Goal: Book appointment/travel/reservation

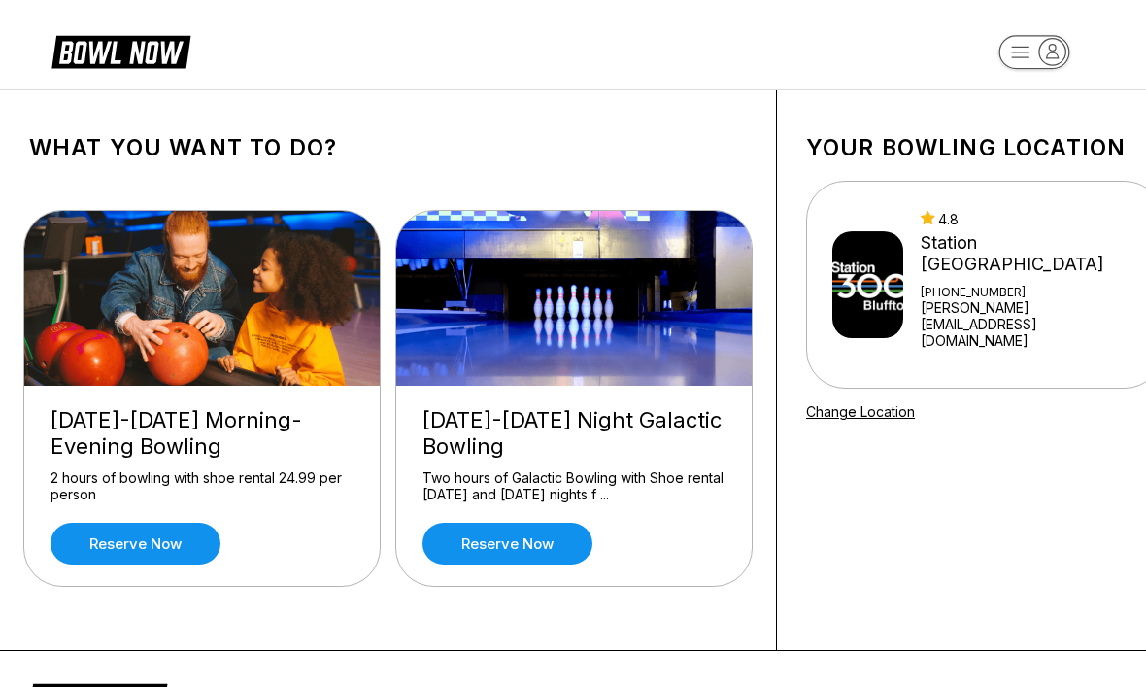
click at [903, 273] on img at bounding box center [867, 284] width 71 height 107
click at [894, 276] on img at bounding box center [867, 284] width 71 height 107
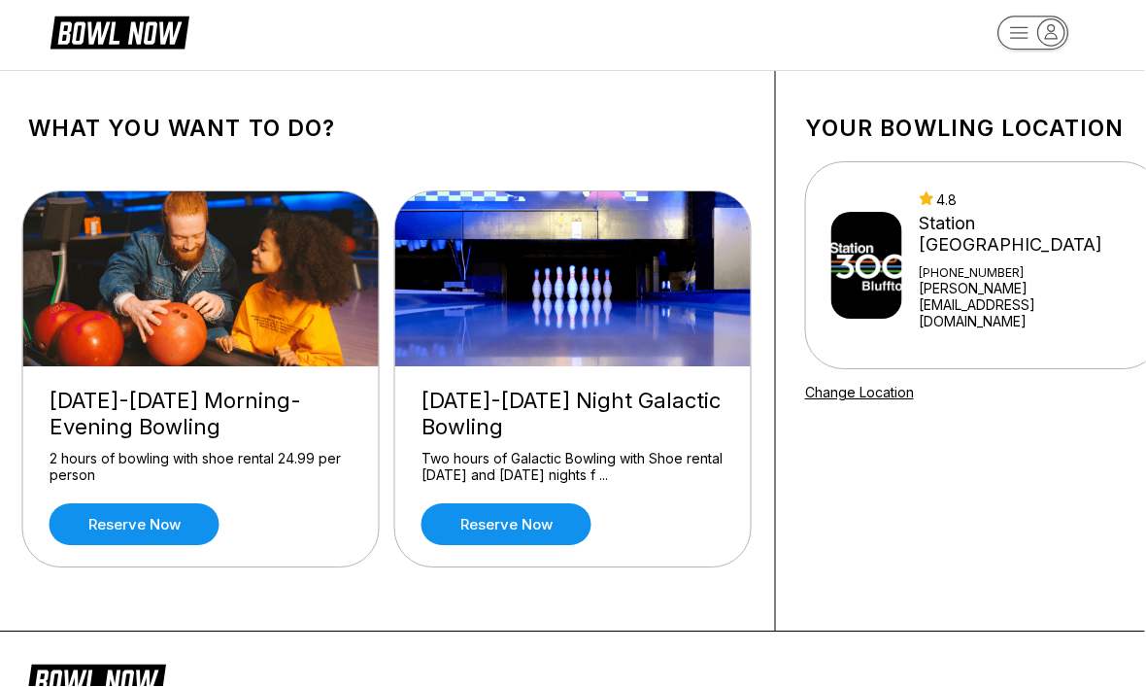
click at [509, 522] on link "Reserve now" at bounding box center [507, 525] width 170 height 42
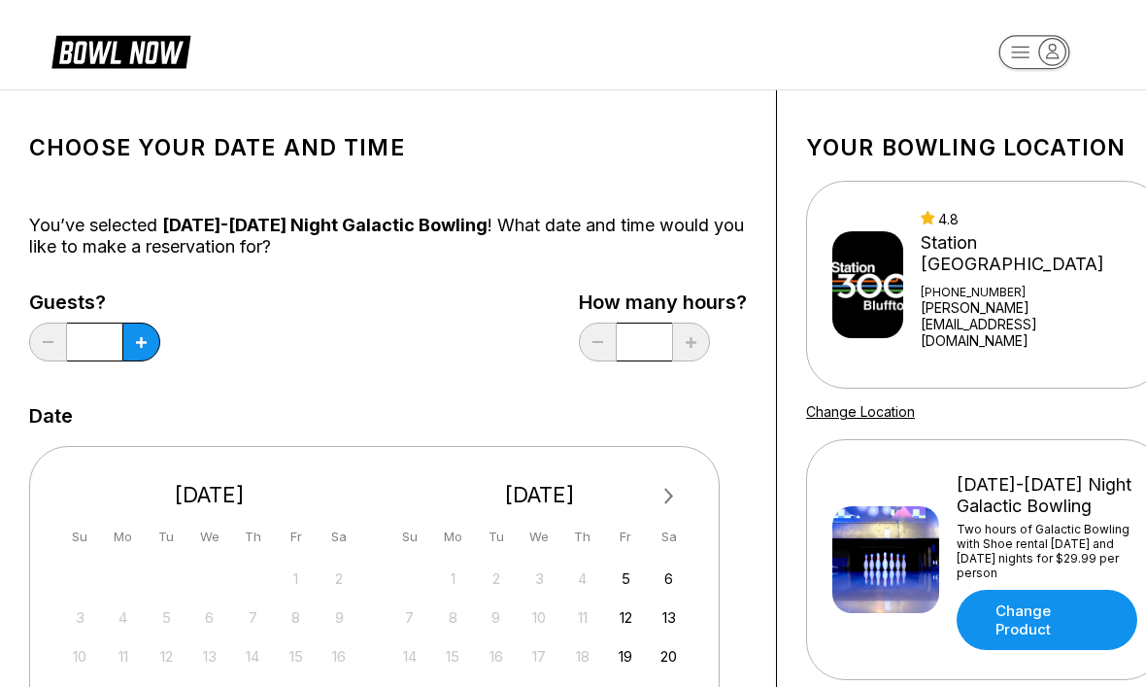
scroll to position [19, 2]
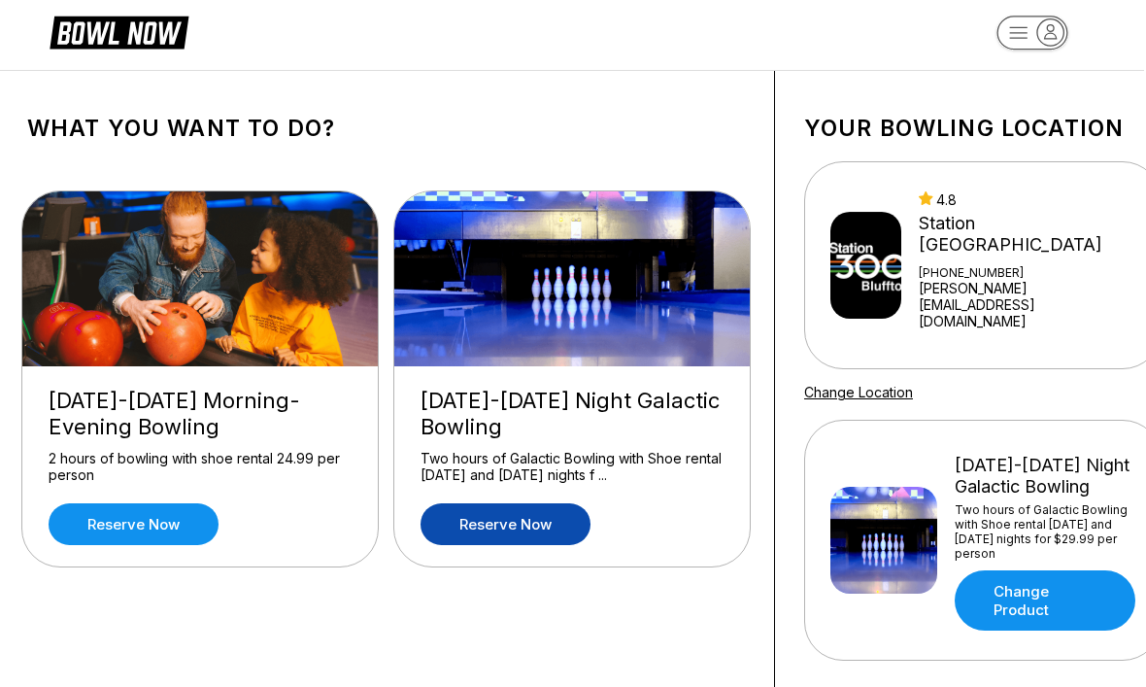
click at [973, 265] on div "[PHONE_NUMBER]" at bounding box center [1029, 272] width 220 height 15
click at [896, 256] on img at bounding box center [865, 265] width 71 height 107
click at [1046, 127] on h1 "Your bowling location" at bounding box center [982, 128] width 357 height 27
click at [1008, 280] on link "[PERSON_NAME][EMAIL_ADDRESS][DOMAIN_NAME]" at bounding box center [1029, 305] width 220 height 50
click at [1031, 144] on div "Center Sign In" at bounding box center [1032, 131] width 135 height 34
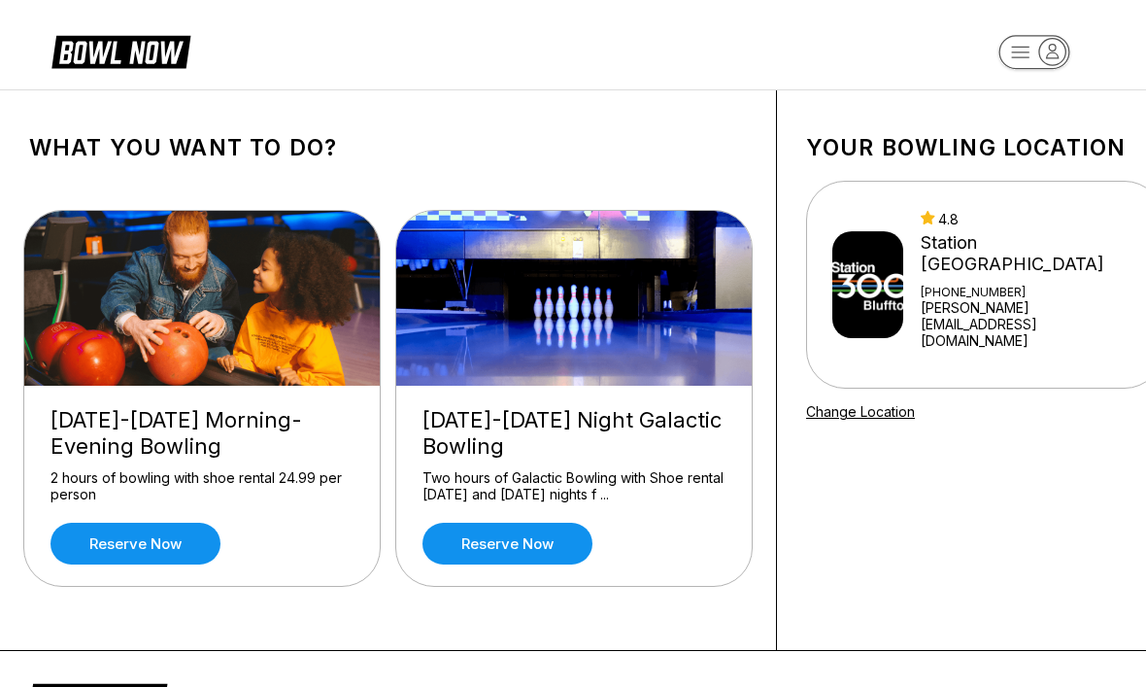
click at [133, 61] on icon at bounding box center [135, 53] width 49 height 22
click at [607, 1] on header at bounding box center [573, 44] width 1146 height 89
click at [115, 552] on link "Reserve now" at bounding box center [136, 544] width 170 height 42
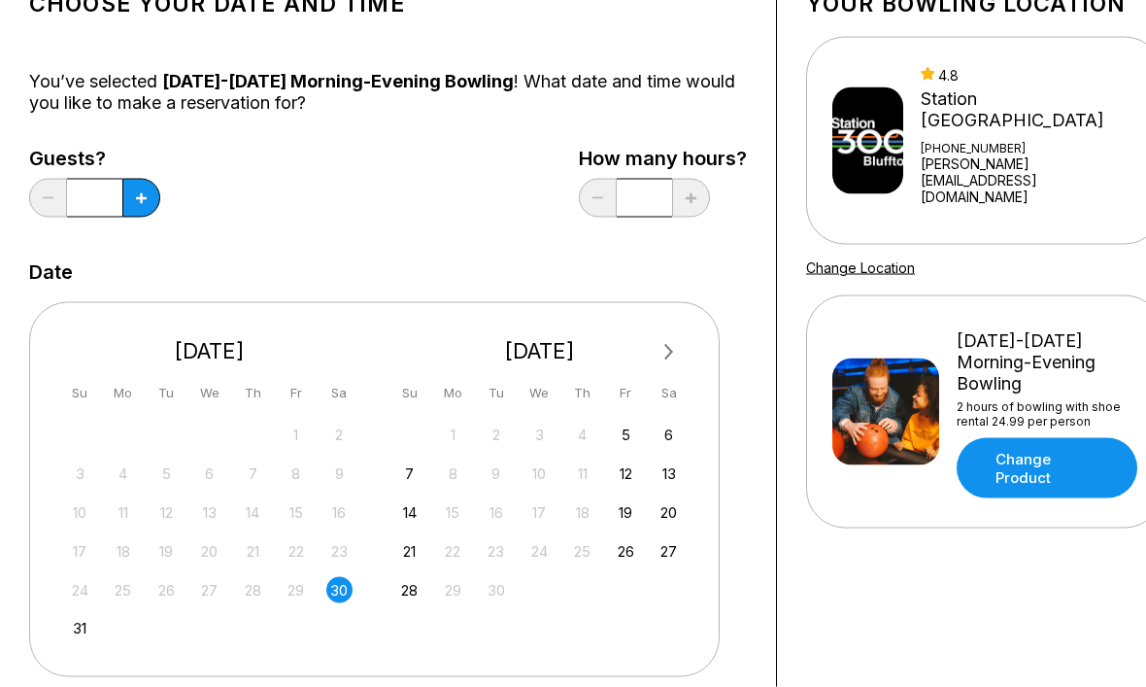
scroll to position [144, 0]
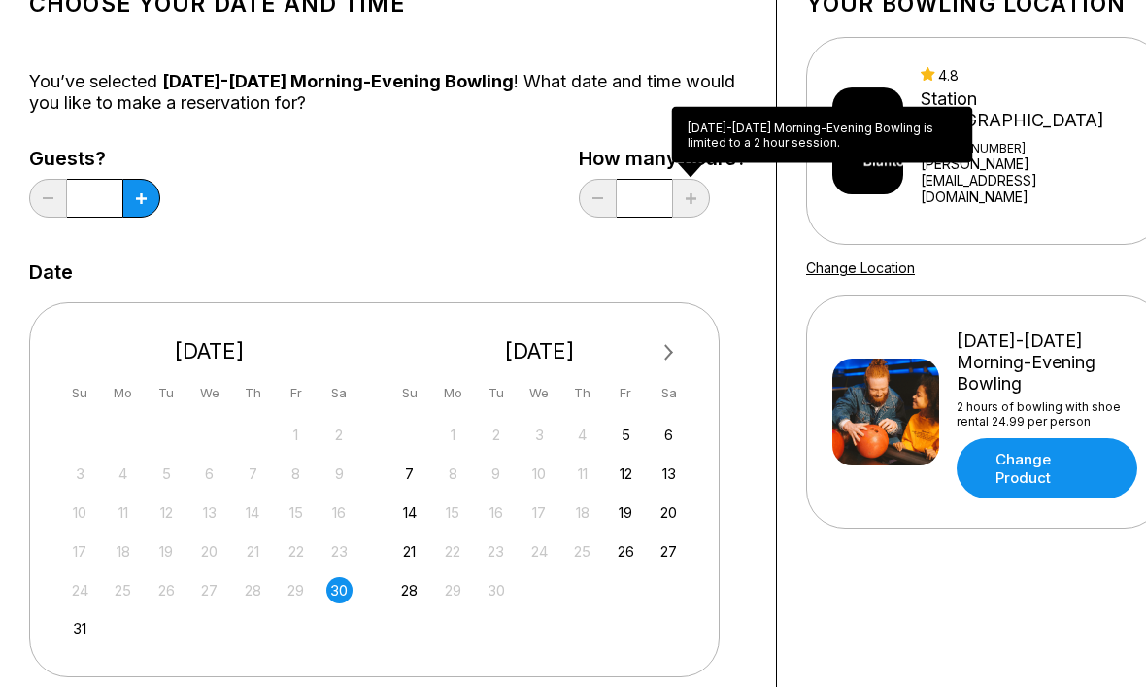
click at [925, 605] on div "Your bowling location 4.8 Station 300 Bluffton +18438152695 logan@station300.co…" at bounding box center [985, 688] width 416 height 1482
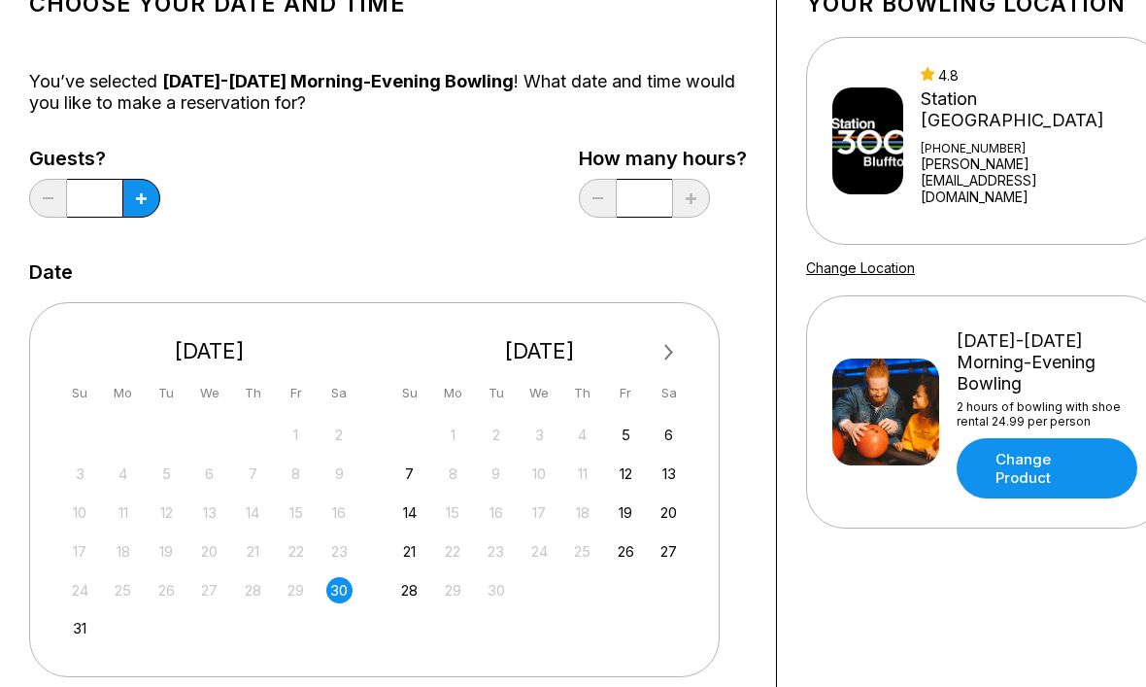
click at [140, 200] on icon at bounding box center [141, 198] width 11 height 11
click at [140, 199] on icon at bounding box center [141, 198] width 11 height 11
click at [144, 210] on button at bounding box center [141, 198] width 38 height 39
type input "*"
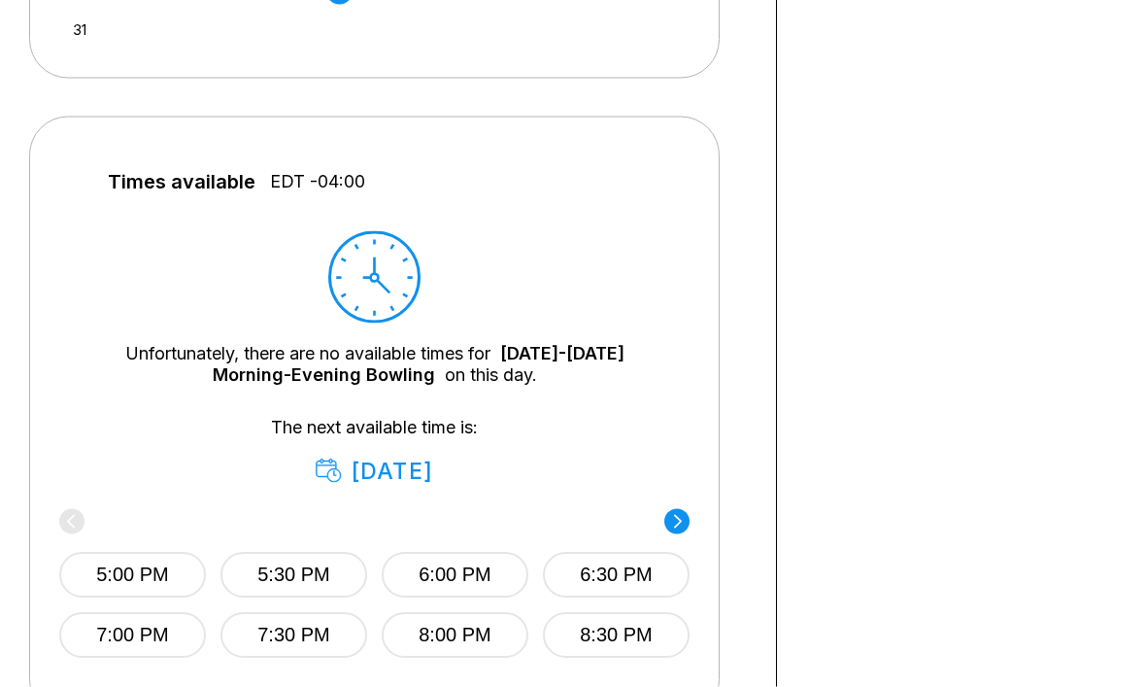
scroll to position [829, 0]
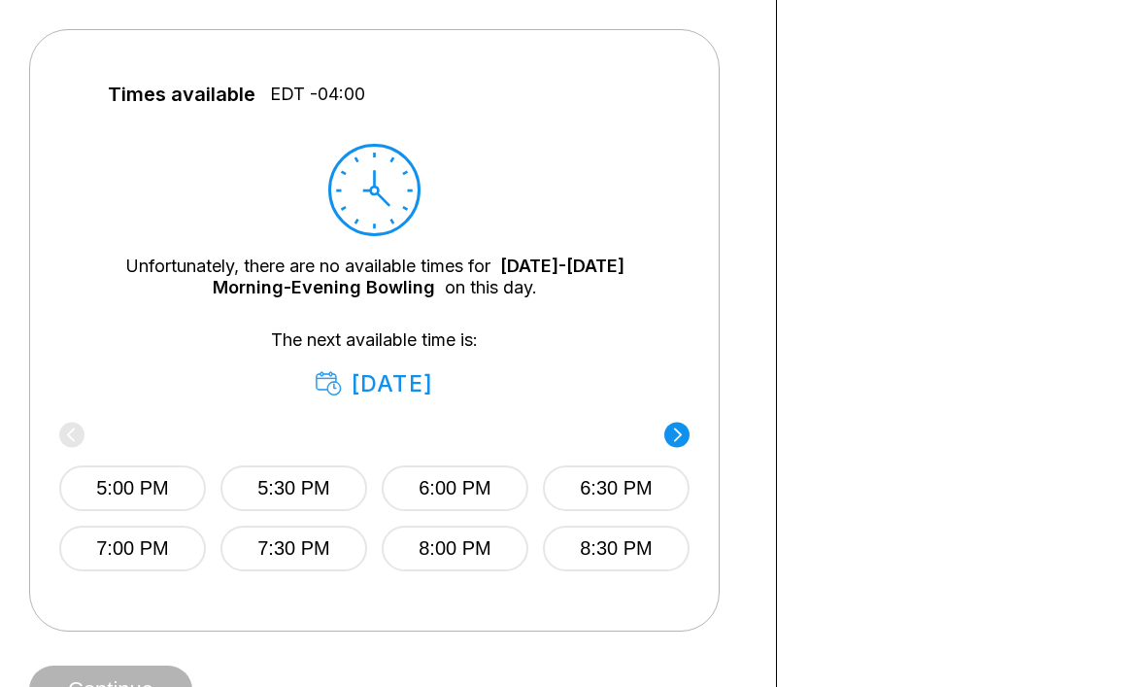
click at [118, 479] on button "5:00 PM" at bounding box center [132, 488] width 147 height 46
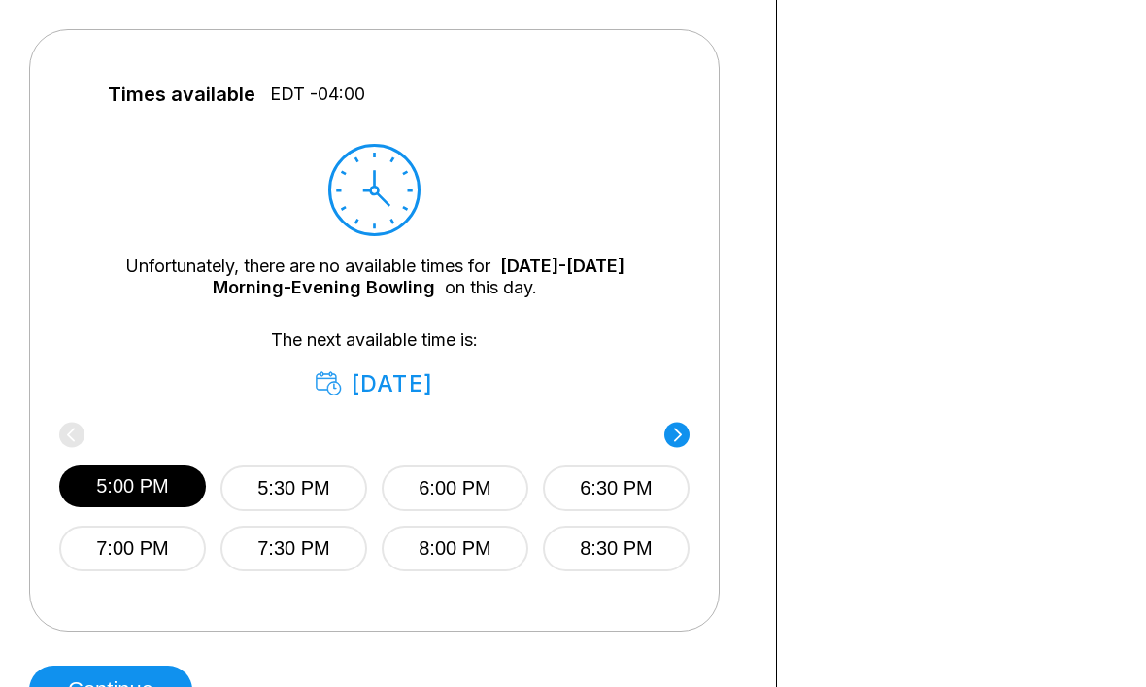
click at [99, 686] on button "Continue" at bounding box center [110, 689] width 163 height 49
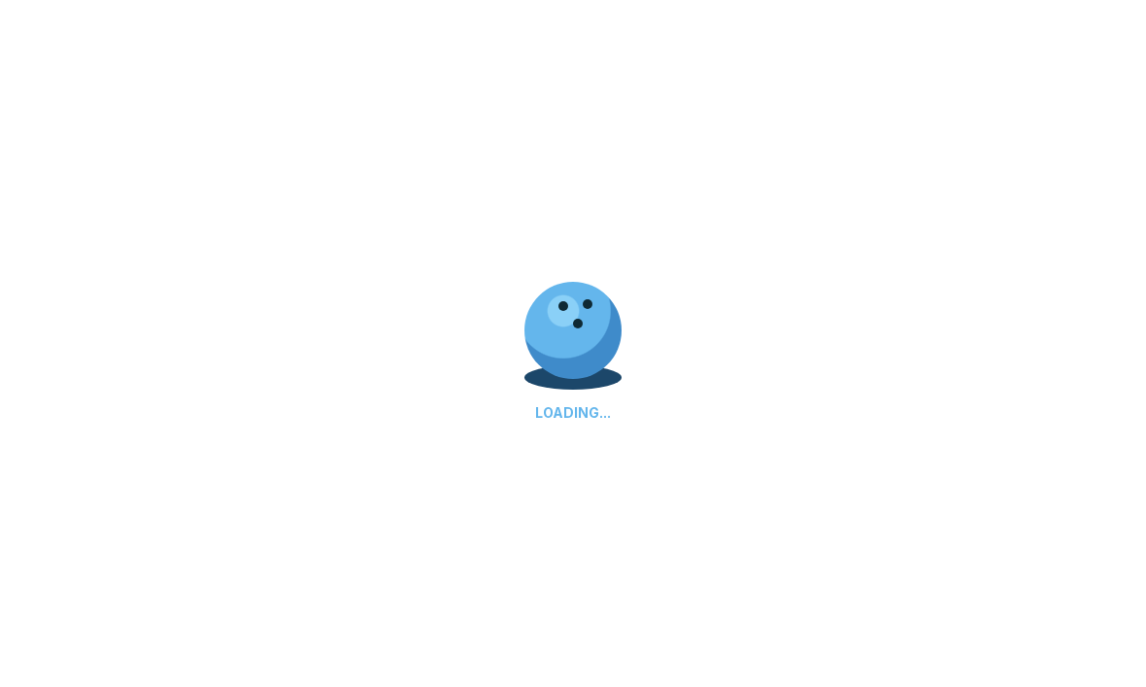
select select "**"
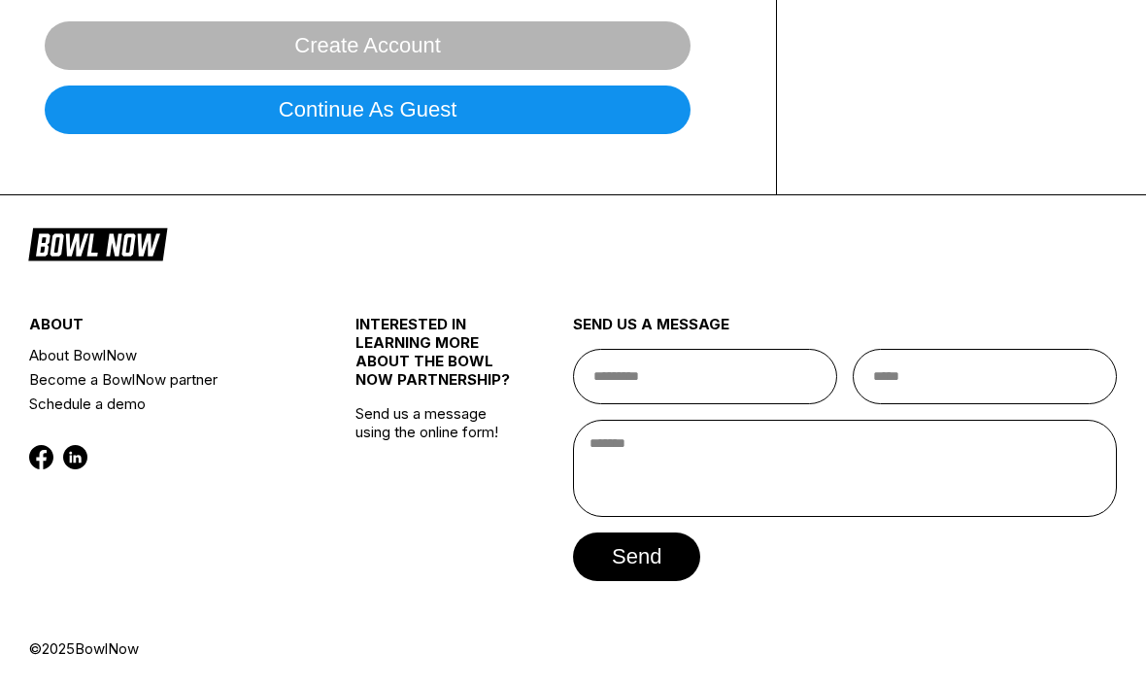
scroll to position [0, 0]
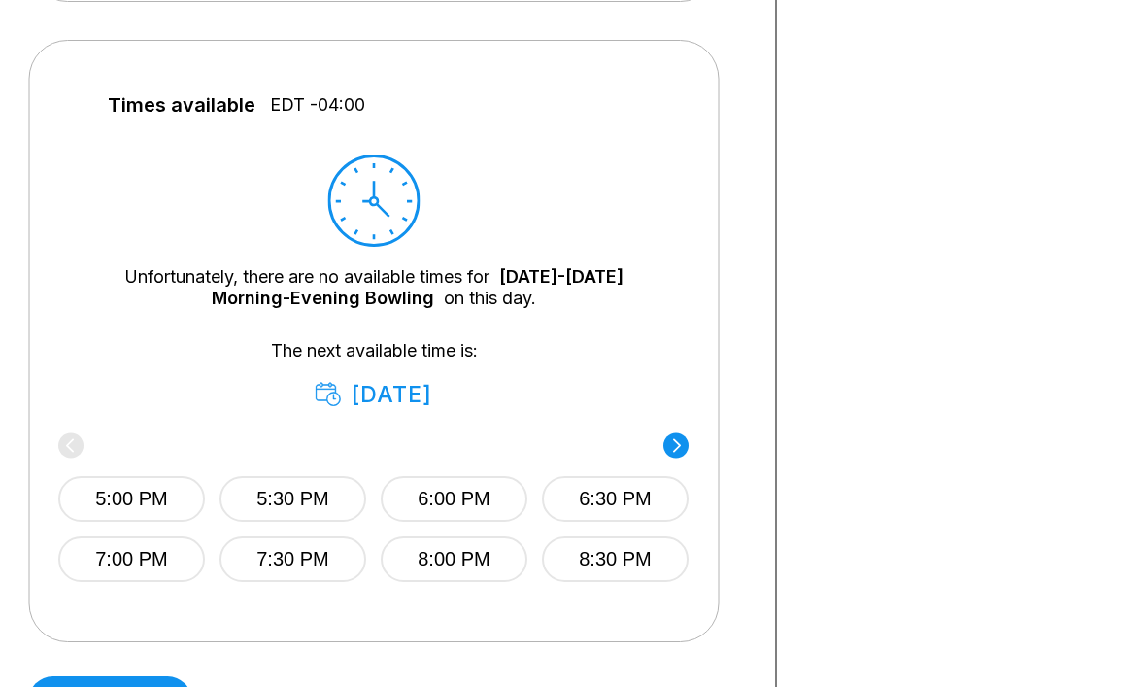
scroll to position [820, 0]
click at [123, 488] on button "5:00 PM" at bounding box center [132, 498] width 147 height 46
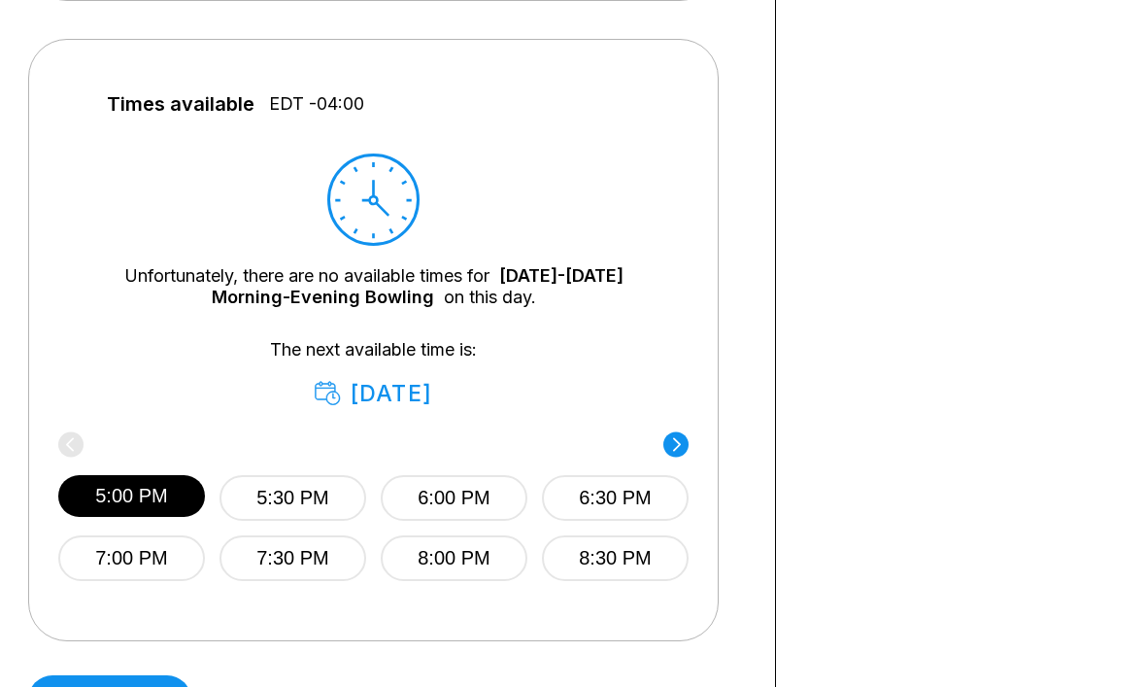
click at [118, 686] on button "Continue" at bounding box center [109, 699] width 163 height 49
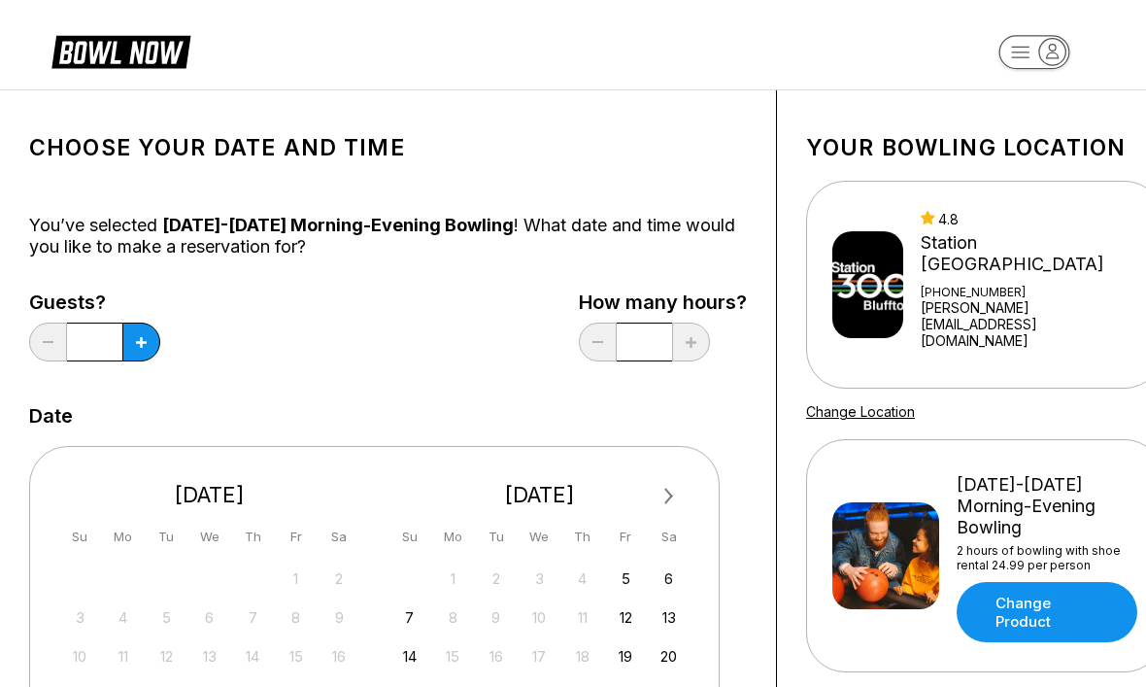
select select "**"
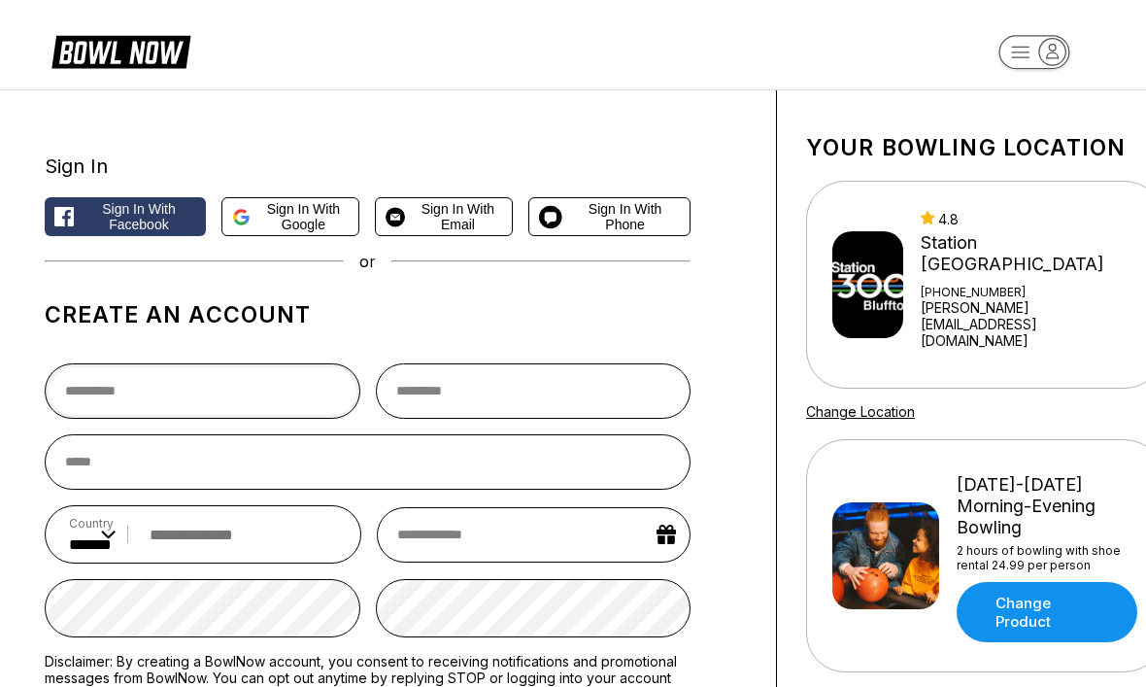
click at [110, 393] on input "text" at bounding box center [203, 390] width 316 height 55
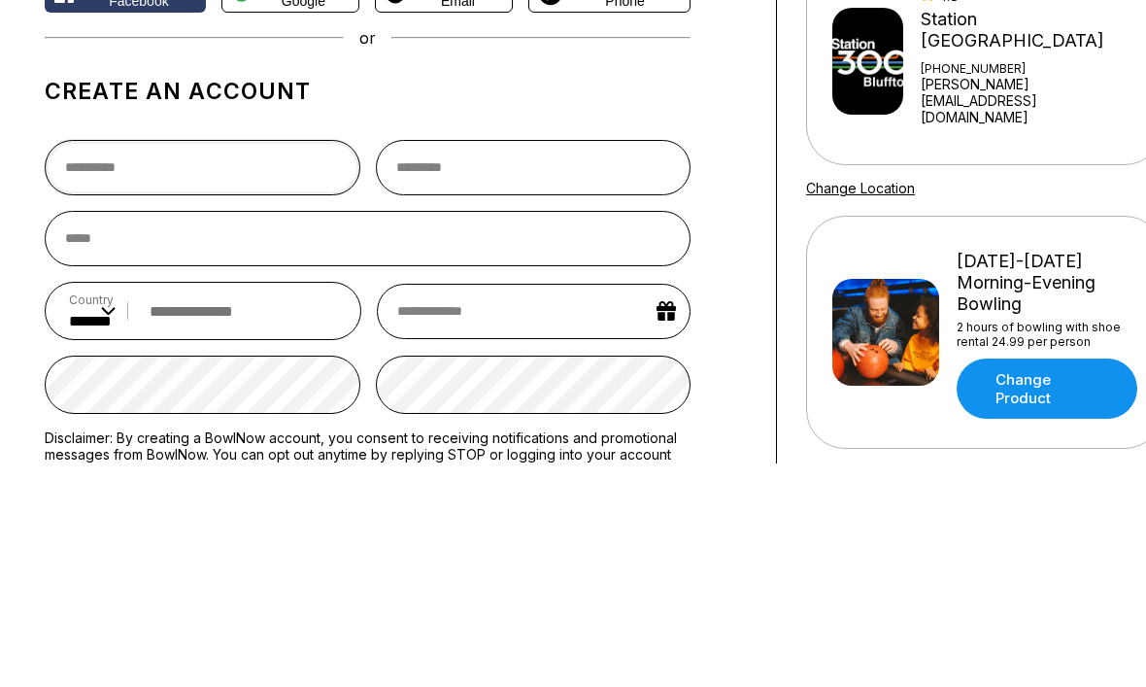
type input "***"
type input "**********"
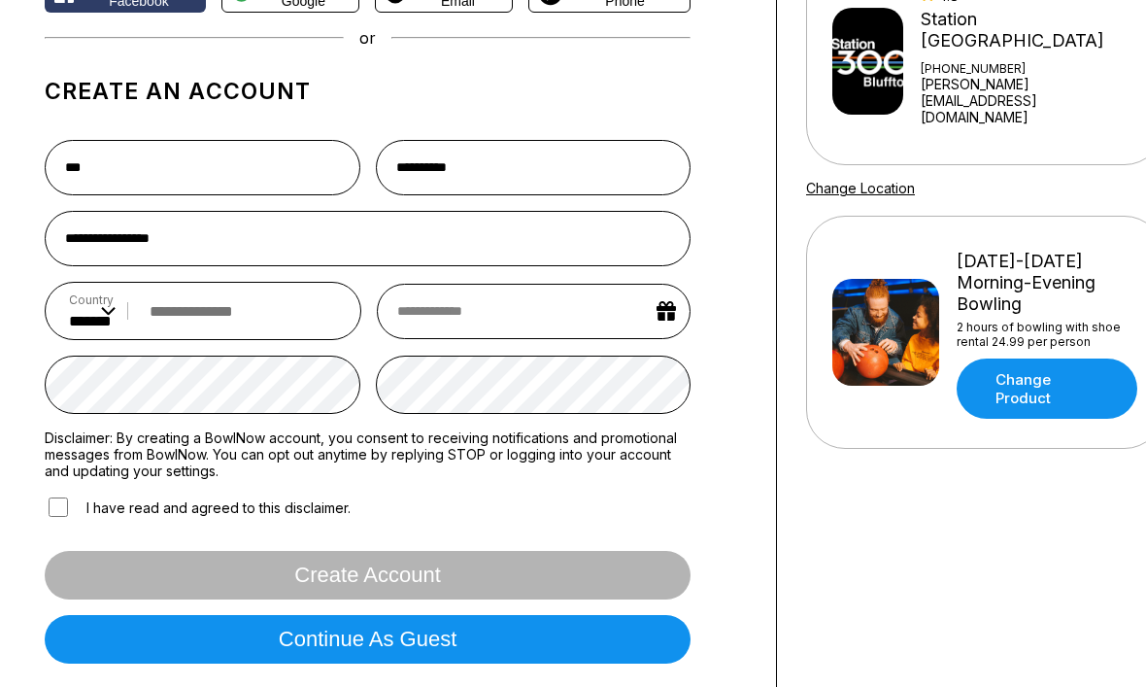
click at [227, 321] on input "tel" at bounding box center [238, 311] width 197 height 36
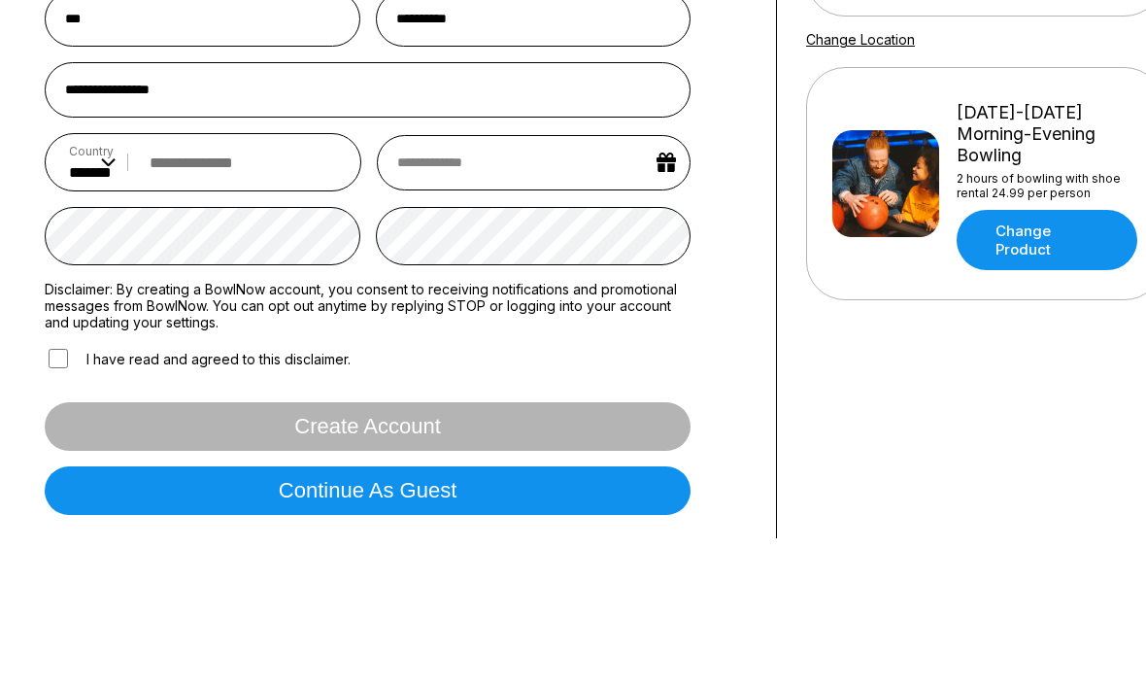
type input "**********"
select select "*"
select select "****"
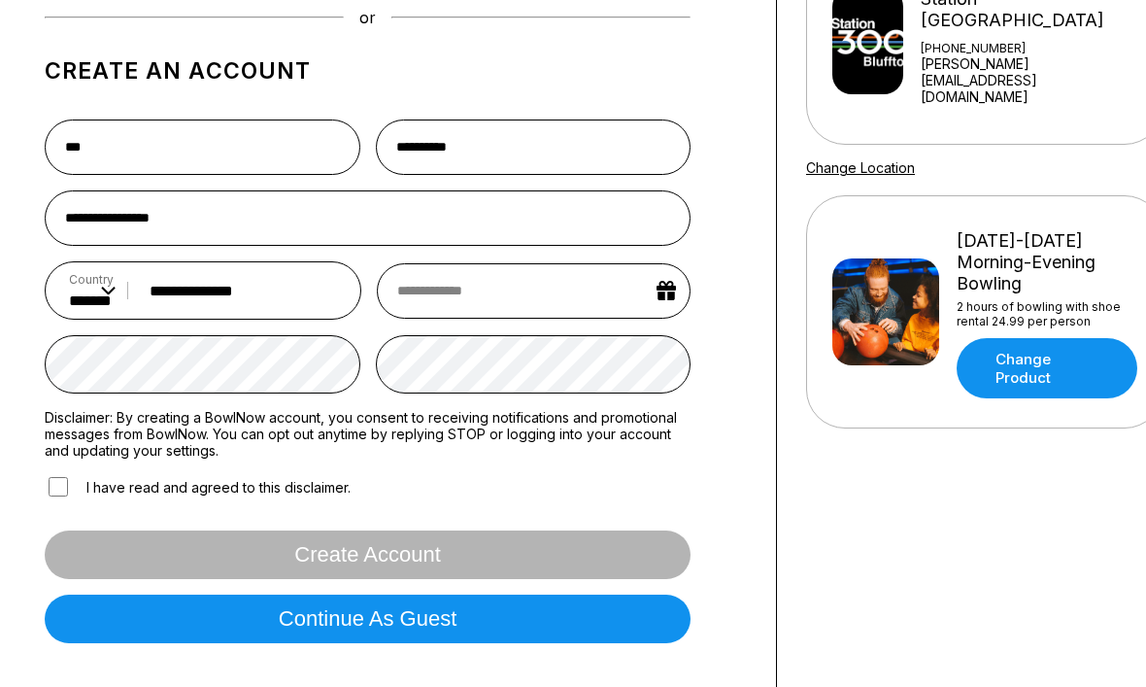
scroll to position [0, 0]
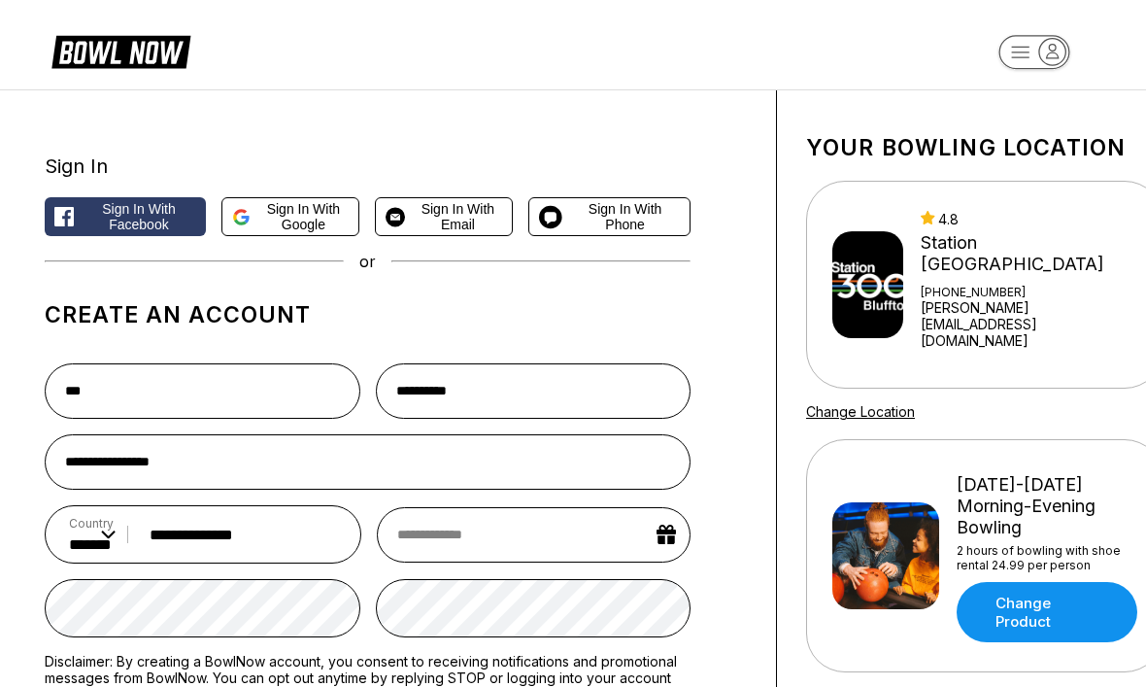
click at [295, 229] on span "Sign in with Google" at bounding box center [303, 216] width 91 height 31
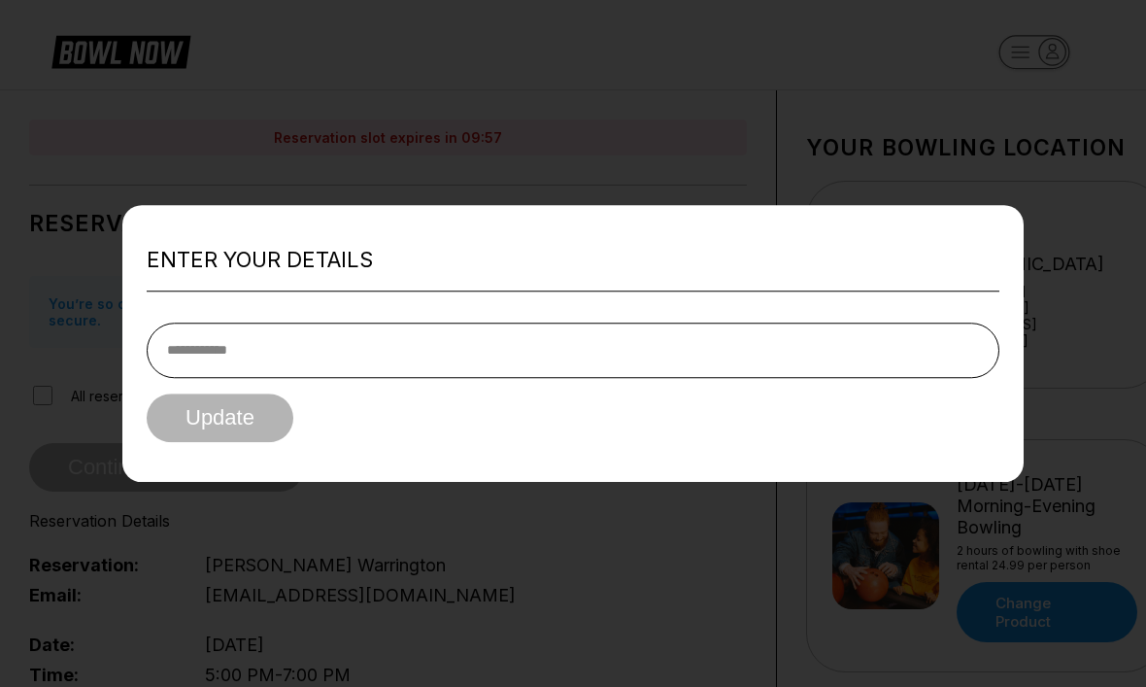
click at [208, 355] on input "tel" at bounding box center [573, 349] width 853 height 55
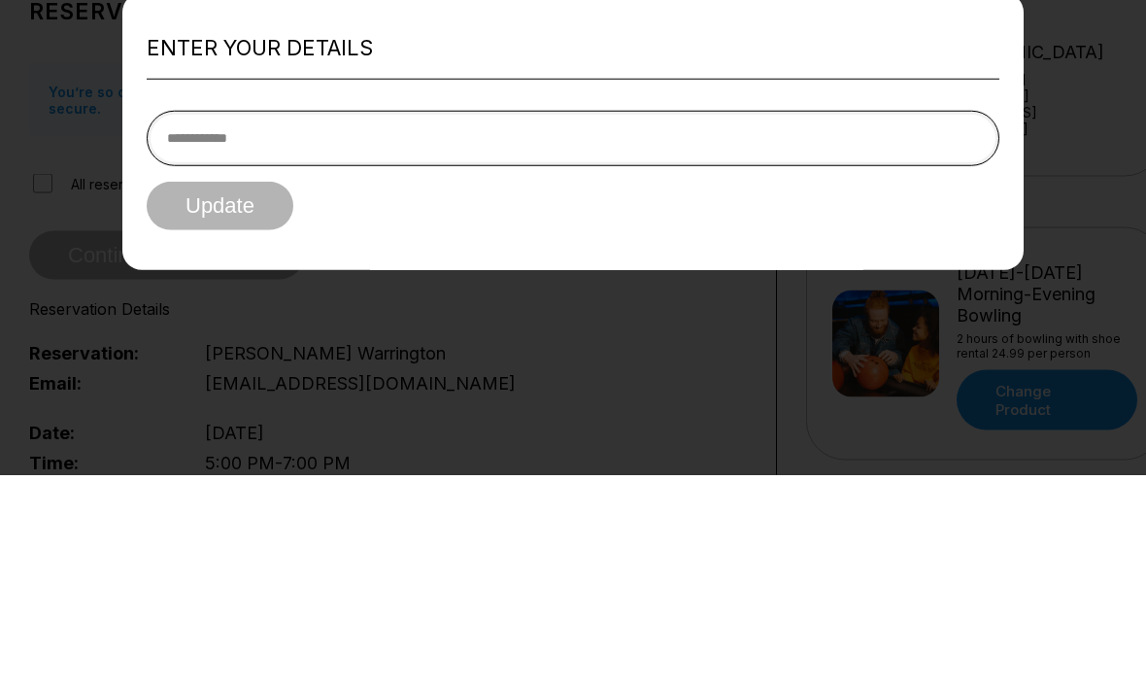
type input "**********"
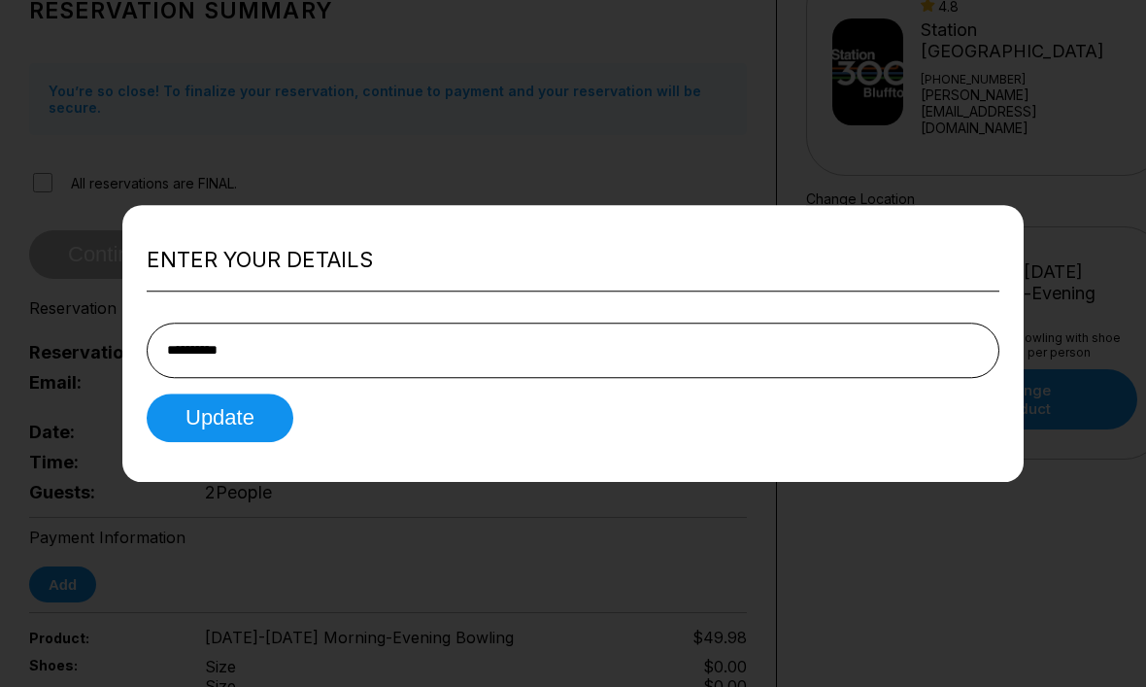
click at [204, 423] on button "Update" at bounding box center [220, 417] width 147 height 49
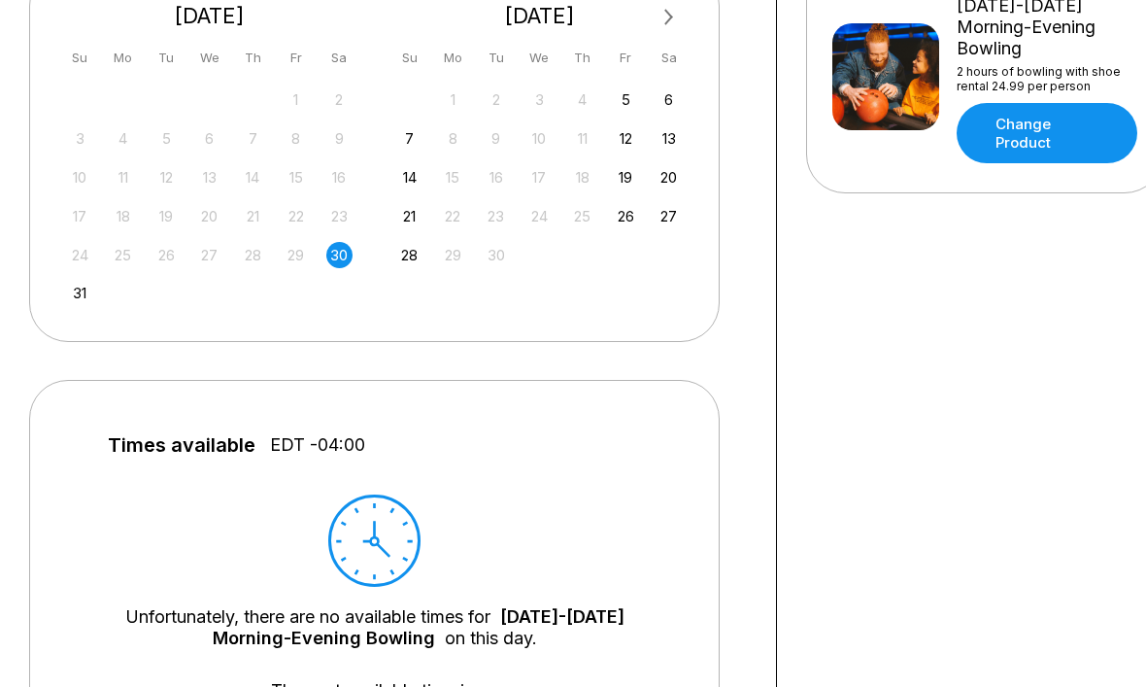
scroll to position [478, 0]
click at [341, 259] on div "30" at bounding box center [339, 256] width 26 height 26
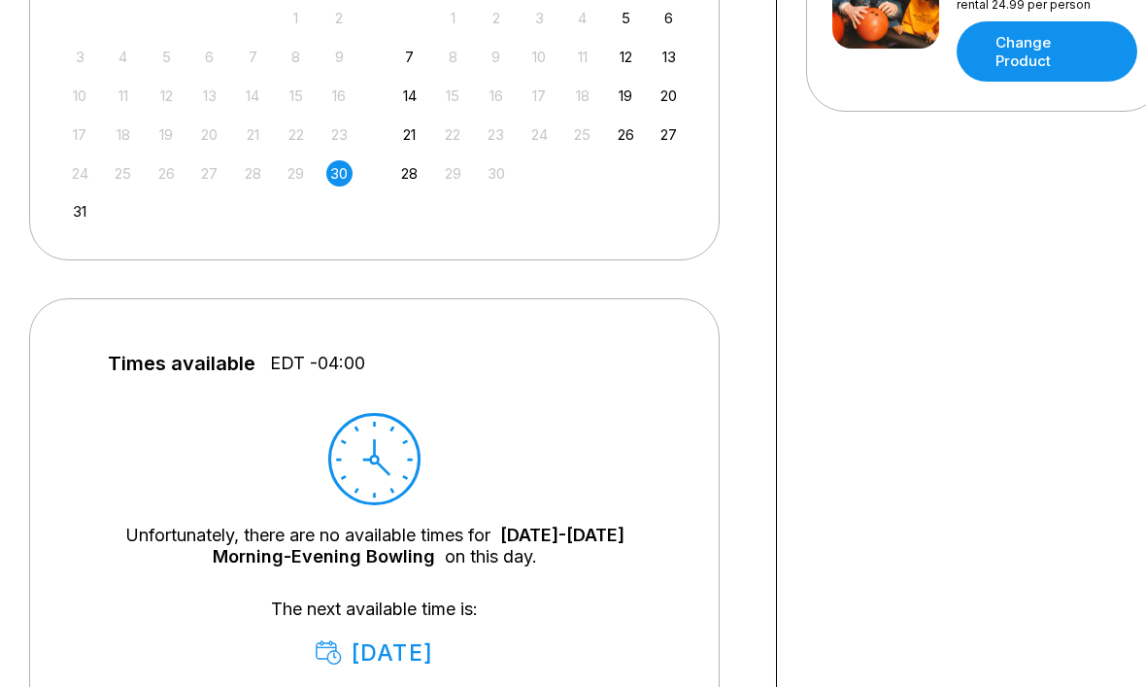
scroll to position [0, 0]
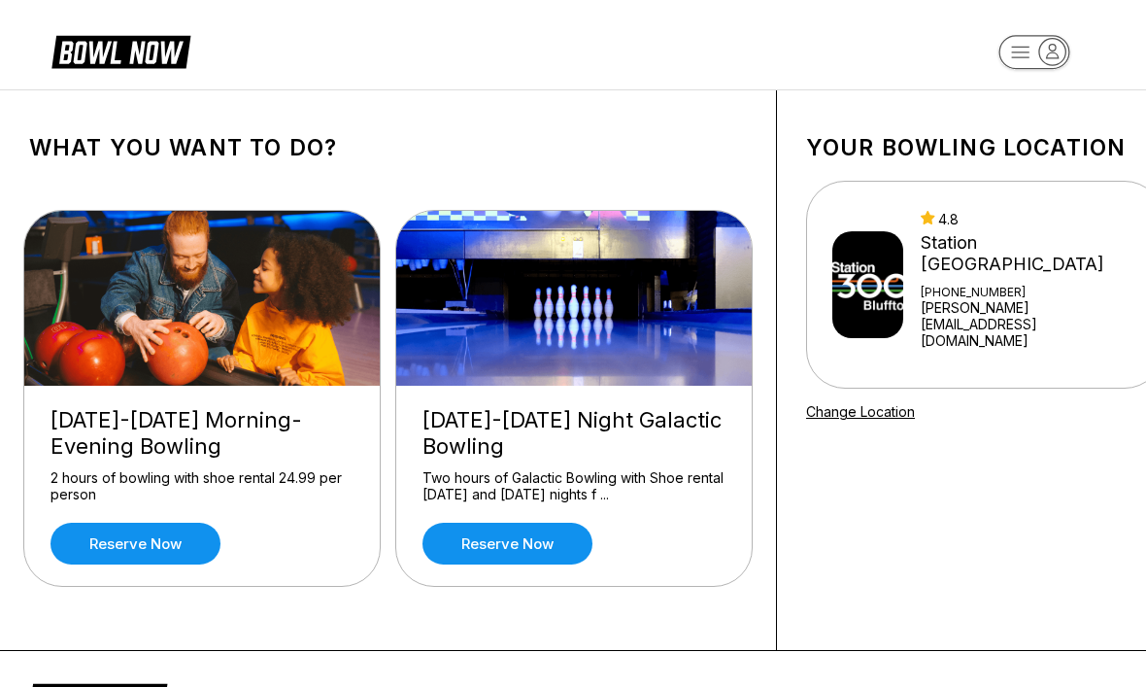
click at [160, 548] on link "Reserve now" at bounding box center [136, 544] width 170 height 42
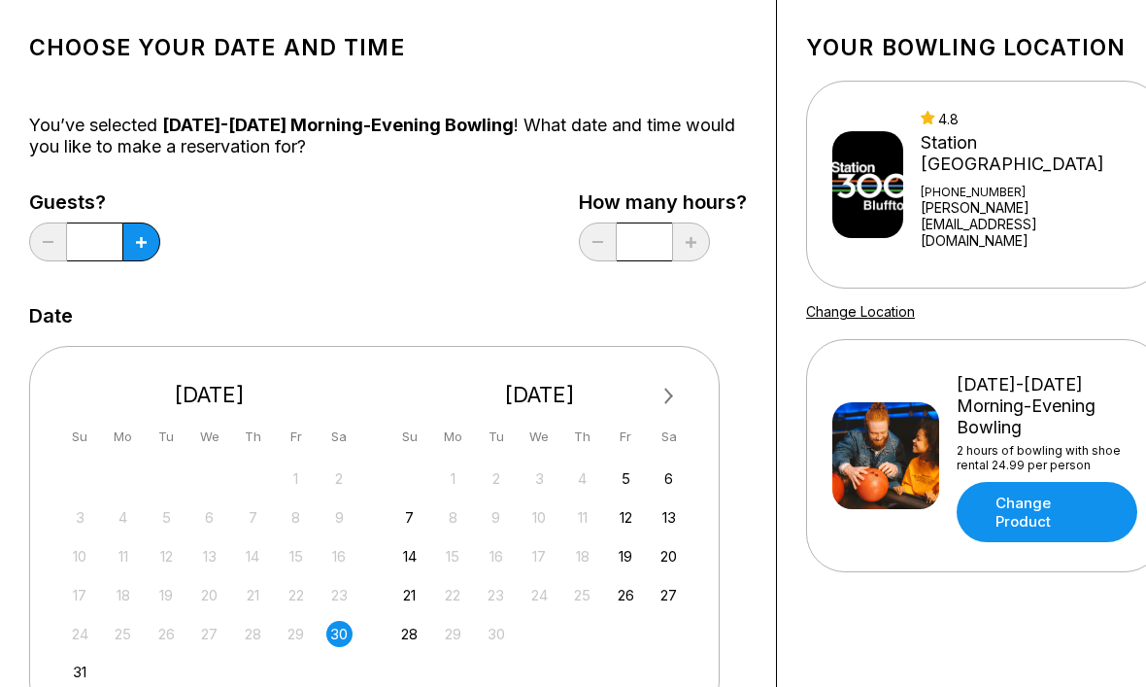
scroll to position [117, 0]
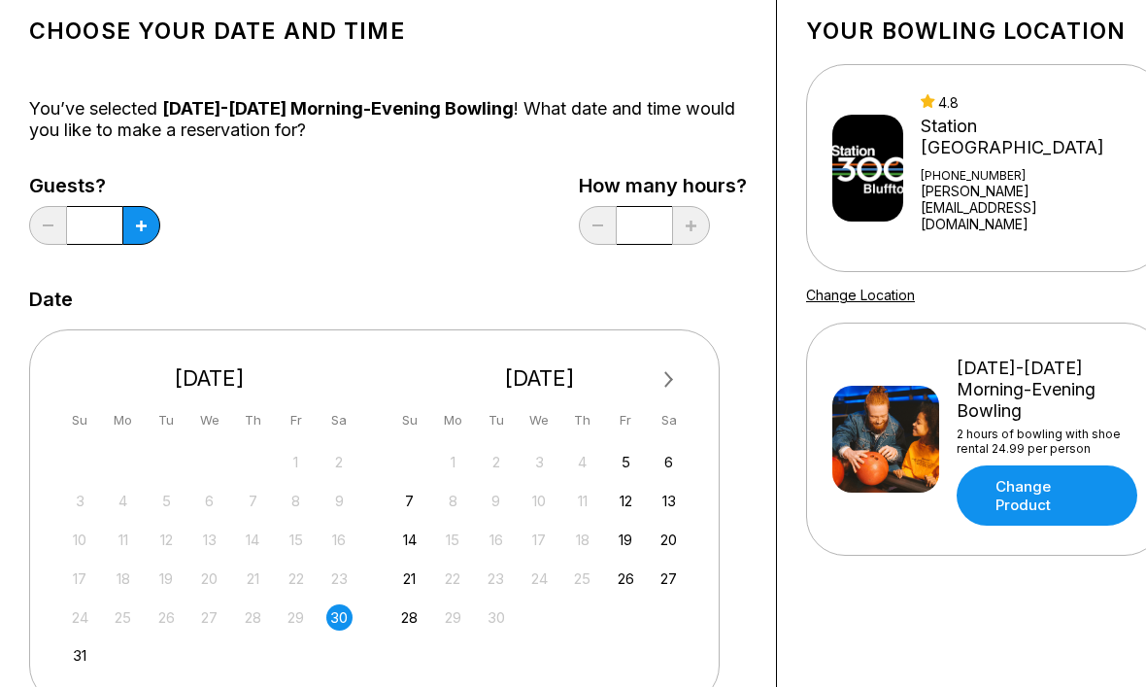
click at [346, 625] on div "30" at bounding box center [339, 617] width 26 height 26
click at [143, 231] on button at bounding box center [141, 225] width 38 height 39
click at [142, 230] on icon at bounding box center [141, 225] width 11 height 11
click at [147, 226] on button at bounding box center [141, 225] width 38 height 39
click at [147, 225] on button at bounding box center [141, 225] width 38 height 39
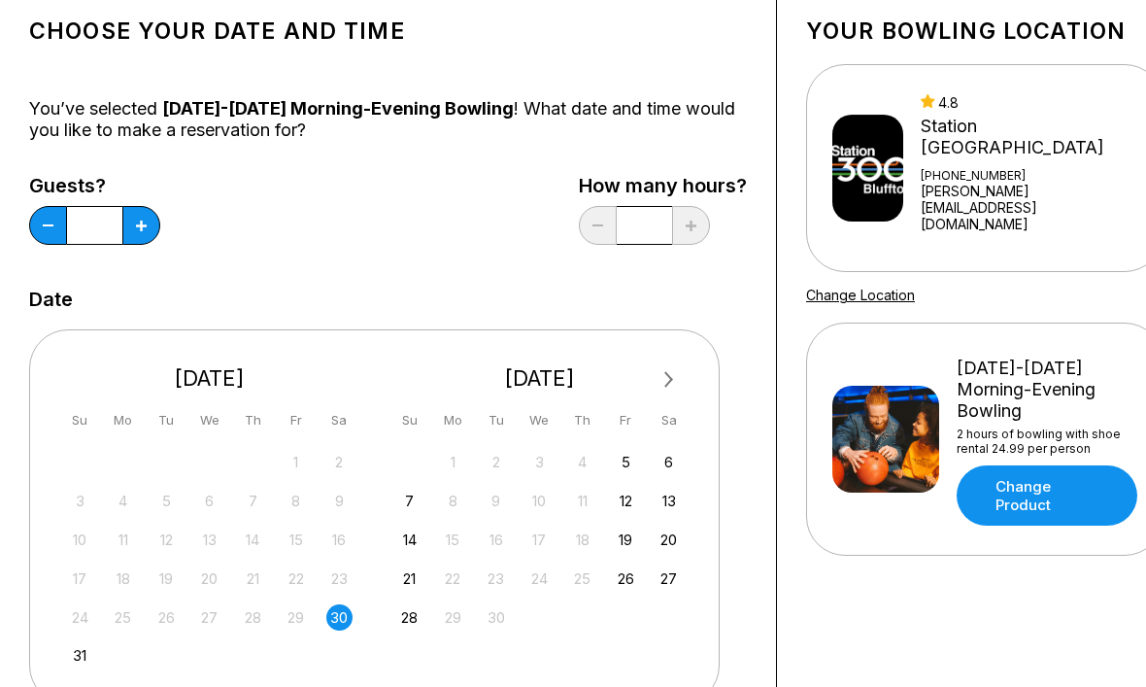
click at [37, 234] on button at bounding box center [48, 225] width 38 height 39
type input "*"
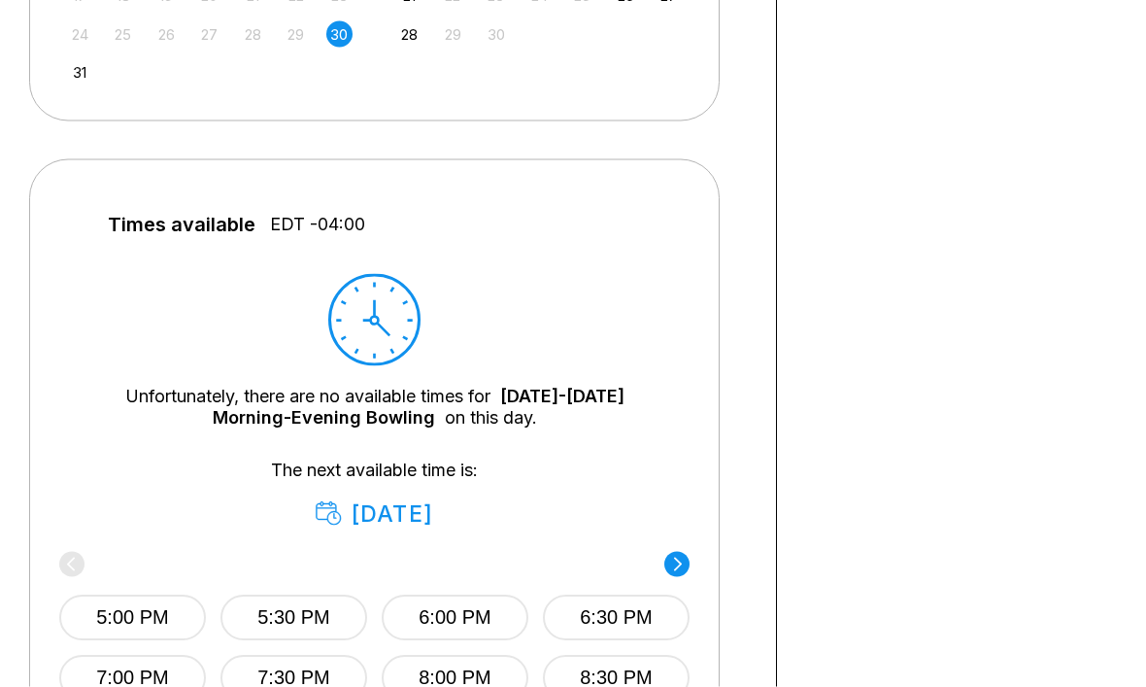
scroll to position [701, 0]
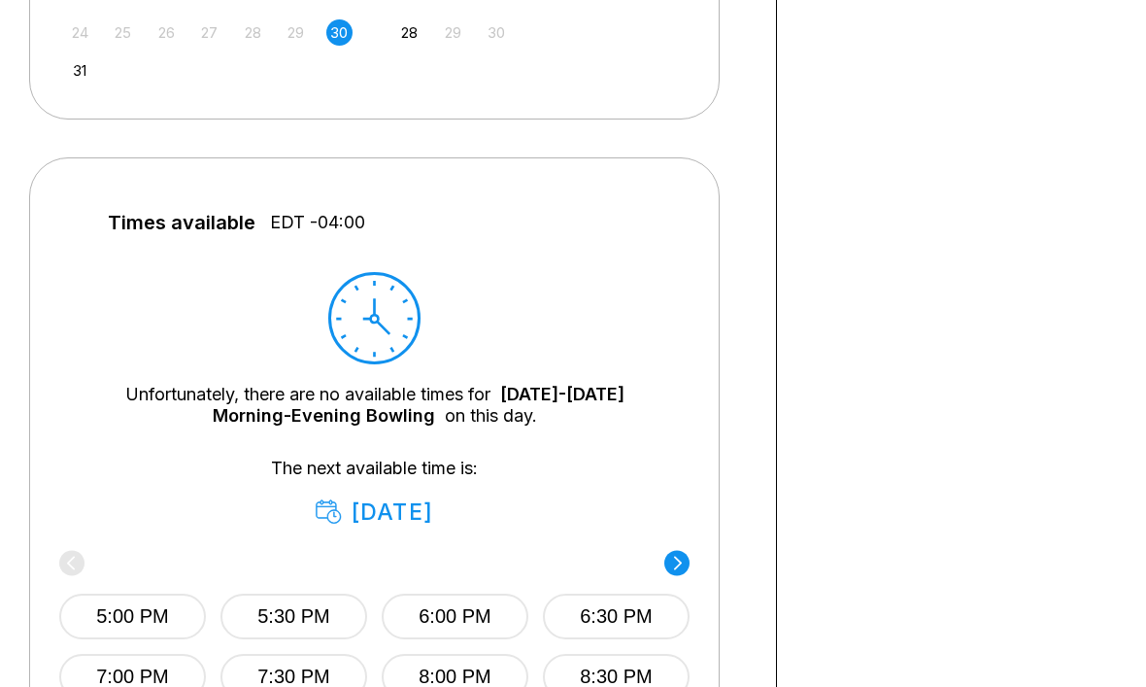
click at [143, 625] on button "5:00 PM" at bounding box center [132, 616] width 147 height 46
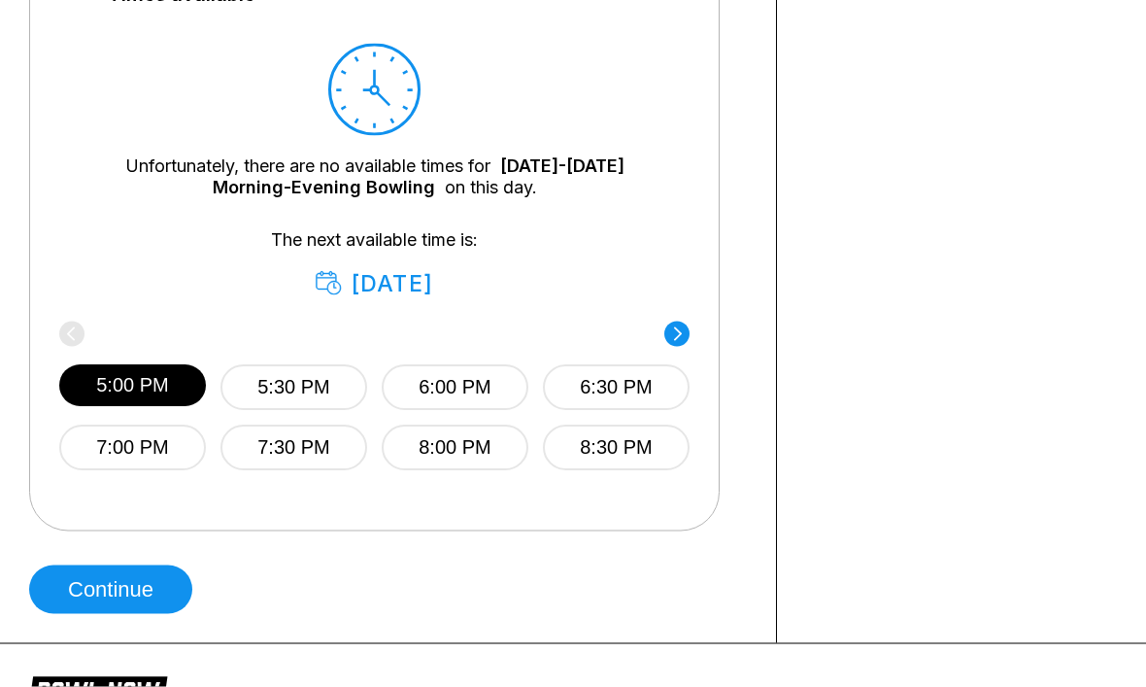
click at [142, 598] on button "Continue" at bounding box center [110, 589] width 163 height 49
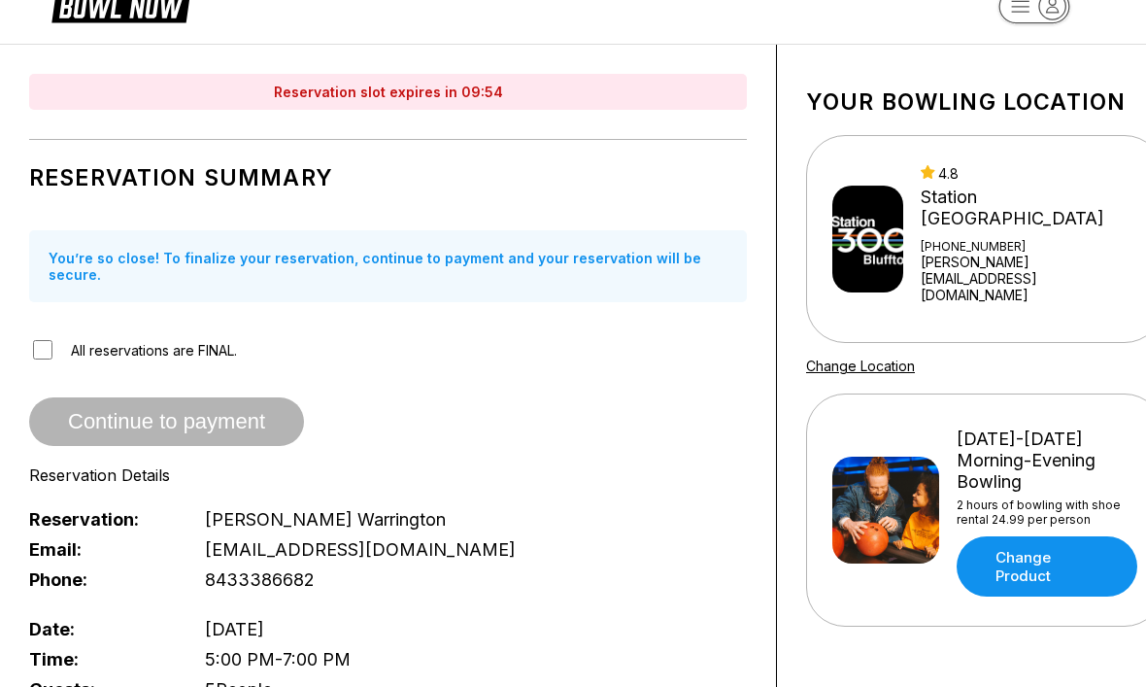
scroll to position [0, 0]
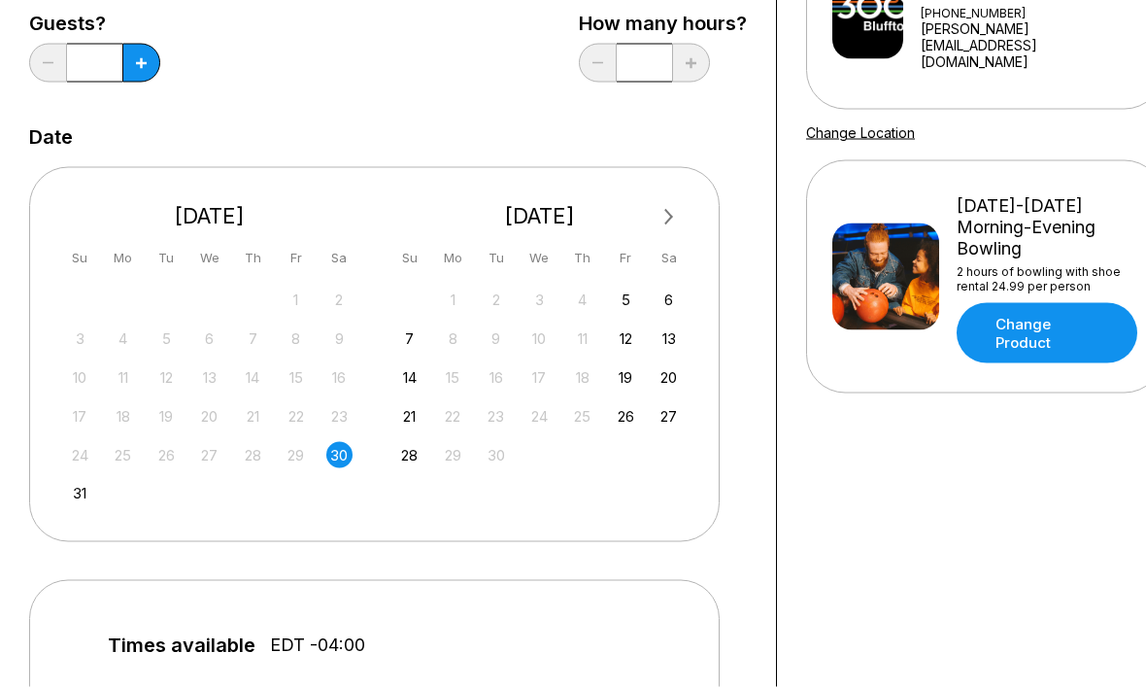
scroll to position [293, 0]
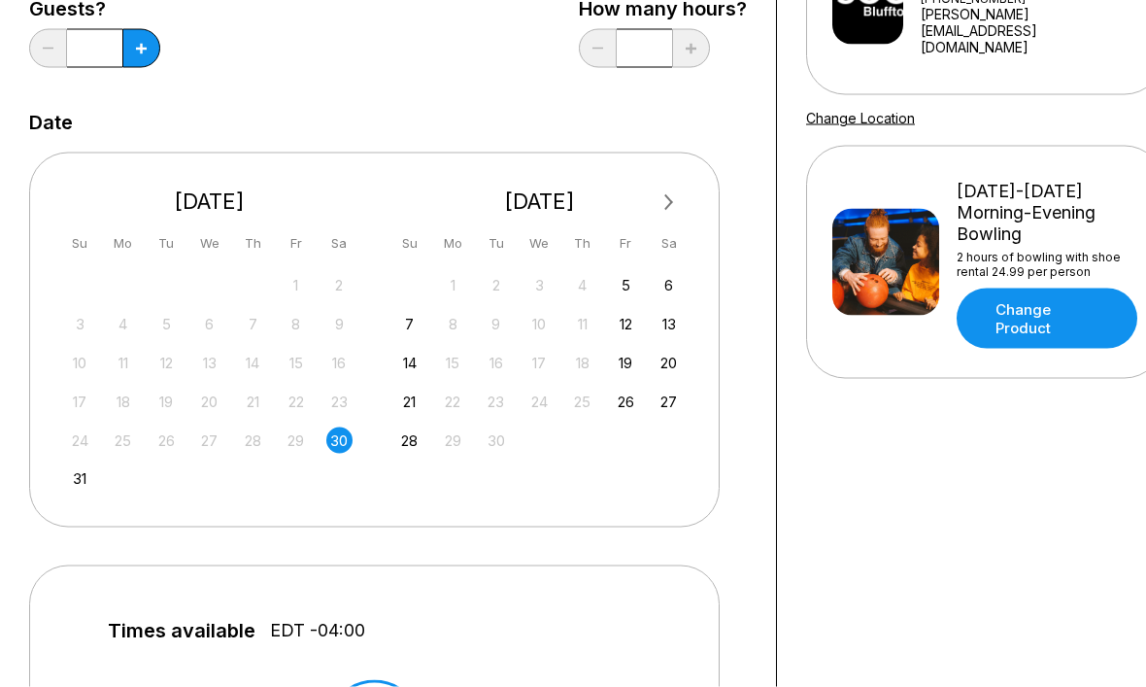
click at [297, 448] on div "29" at bounding box center [296, 440] width 26 height 26
click at [298, 438] on div "29" at bounding box center [296, 440] width 26 height 26
click at [343, 446] on div "30" at bounding box center [339, 440] width 26 height 26
click at [316, 359] on div "10 11 12 13 14 15 16" at bounding box center [209, 361] width 291 height 29
click at [401, 328] on div "7" at bounding box center [409, 324] width 26 height 26
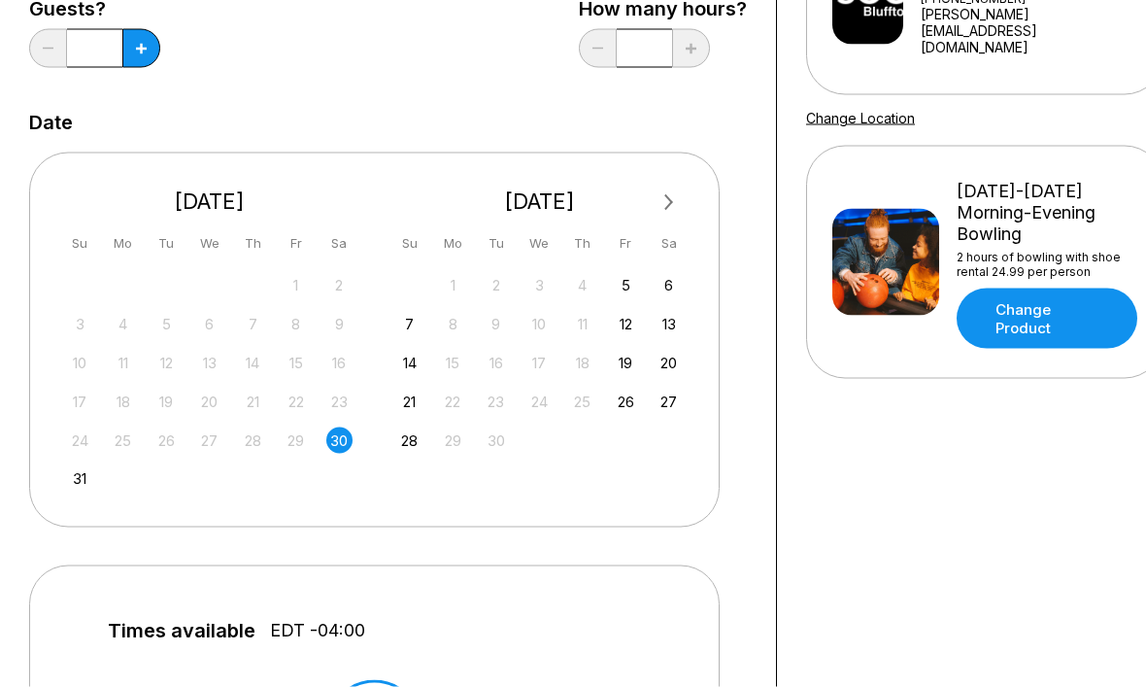
scroll to position [294, 0]
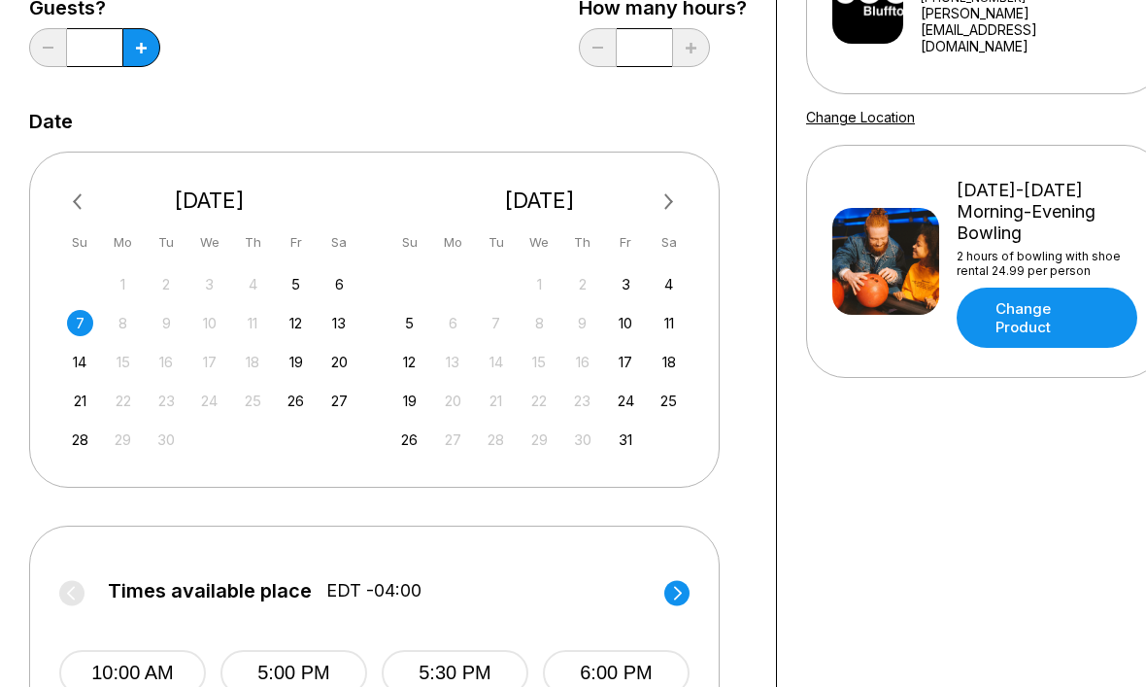
click at [84, 209] on button "Previous Month" at bounding box center [79, 201] width 31 height 31
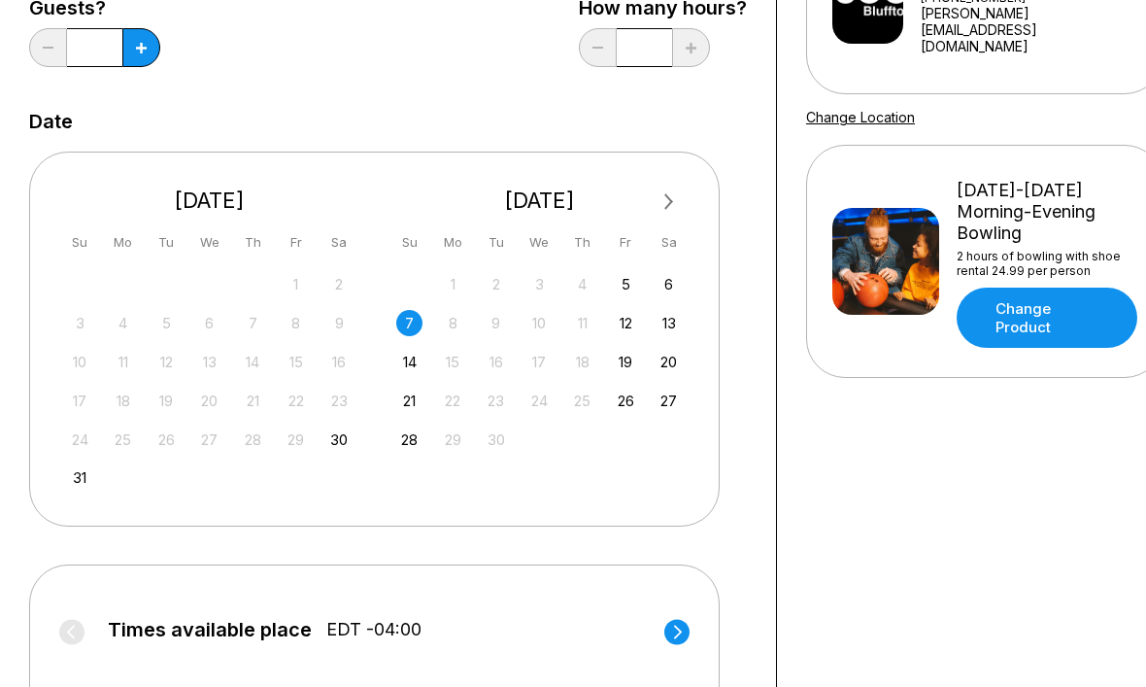
click at [340, 442] on div "30" at bounding box center [339, 439] width 26 height 26
click at [338, 448] on div "30" at bounding box center [339, 439] width 26 height 26
click at [153, 50] on button at bounding box center [141, 47] width 38 height 39
click at [152, 50] on button at bounding box center [141, 47] width 38 height 39
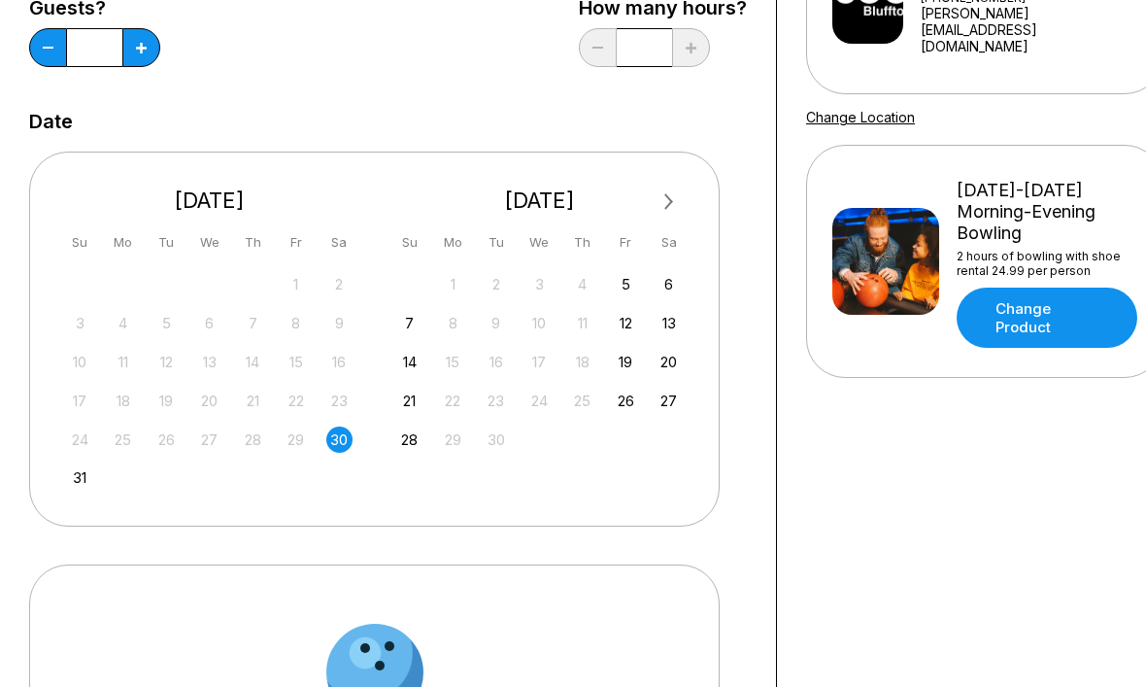
click at [152, 51] on button at bounding box center [141, 47] width 38 height 39
click at [152, 56] on button at bounding box center [141, 47] width 38 height 39
type input "*"
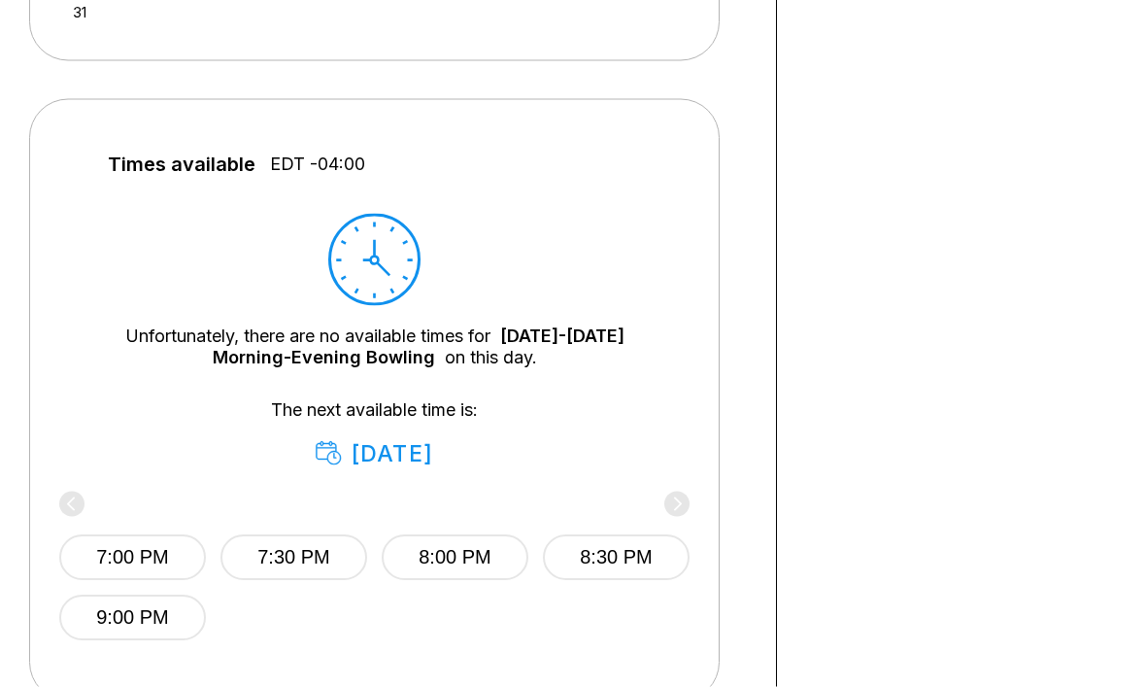
scroll to position [760, 0]
click at [157, 570] on button "7:00 PM" at bounding box center [132, 557] width 147 height 46
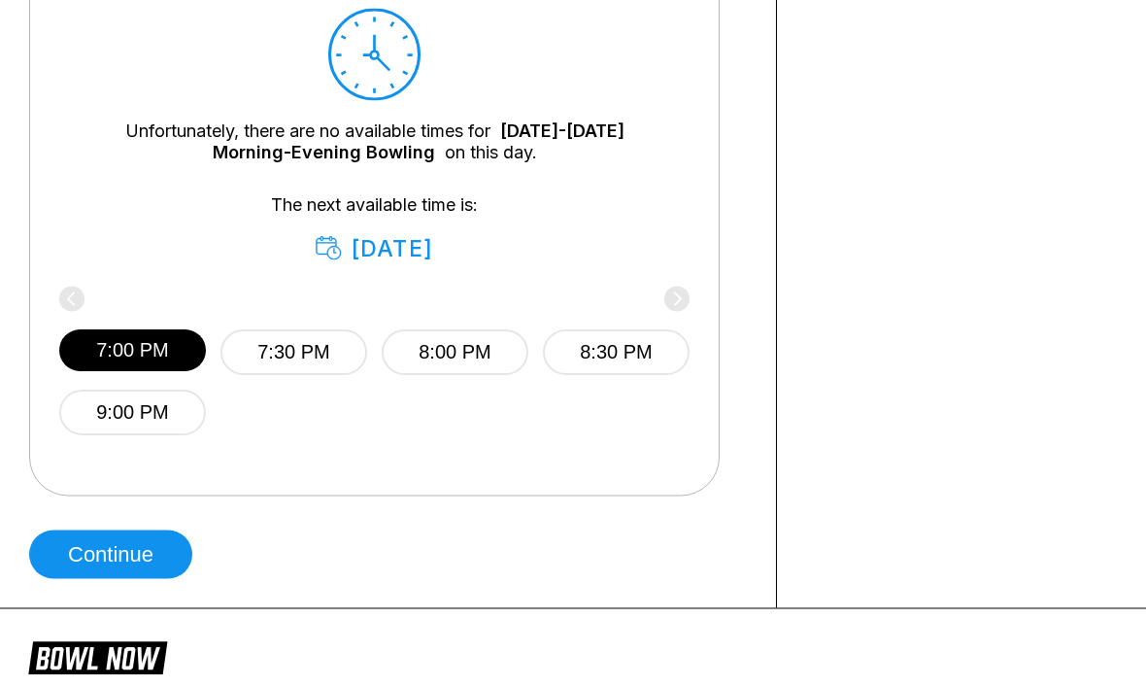
scroll to position [965, 0]
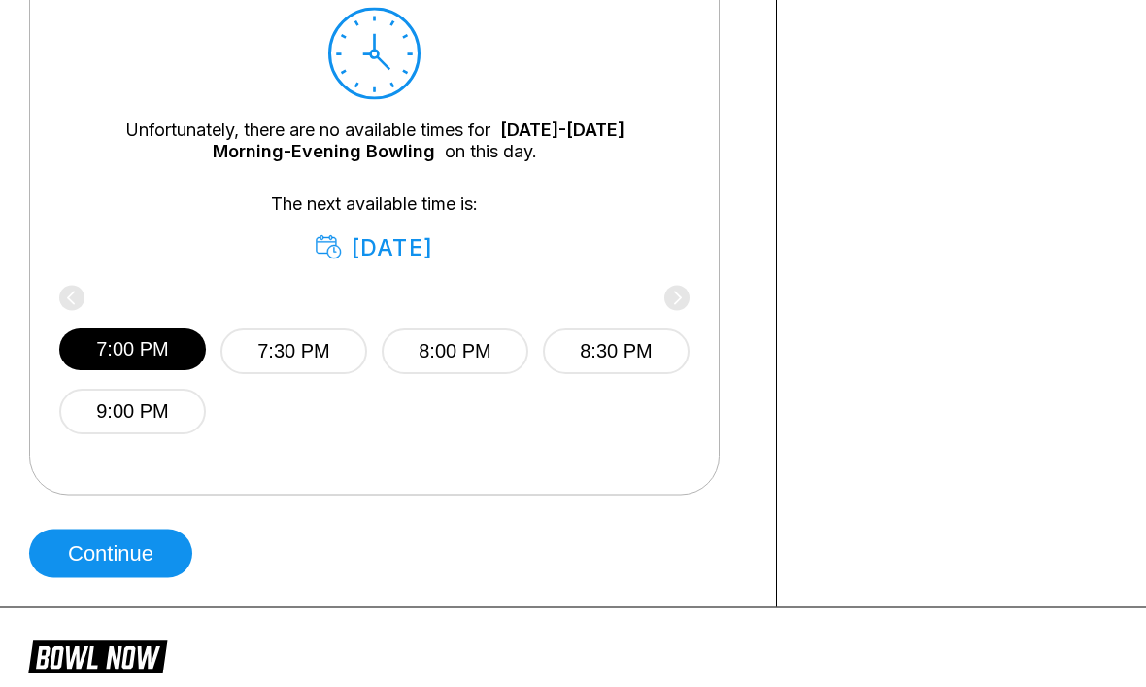
click at [128, 573] on button "Continue" at bounding box center [110, 553] width 163 height 49
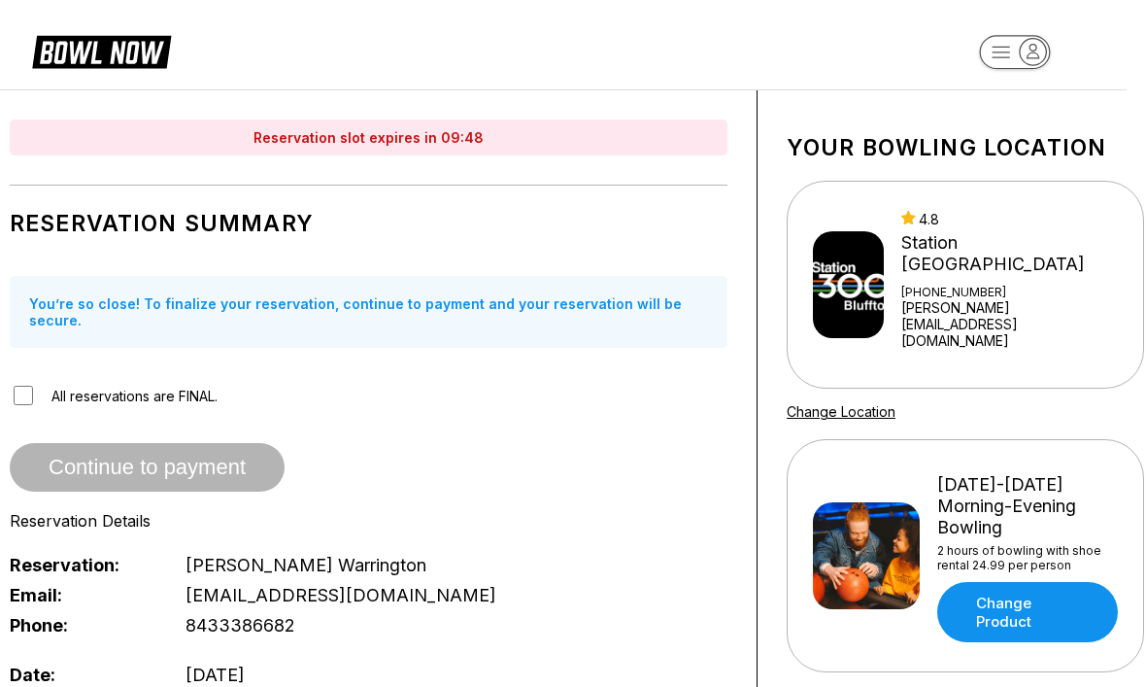
scroll to position [0, 47]
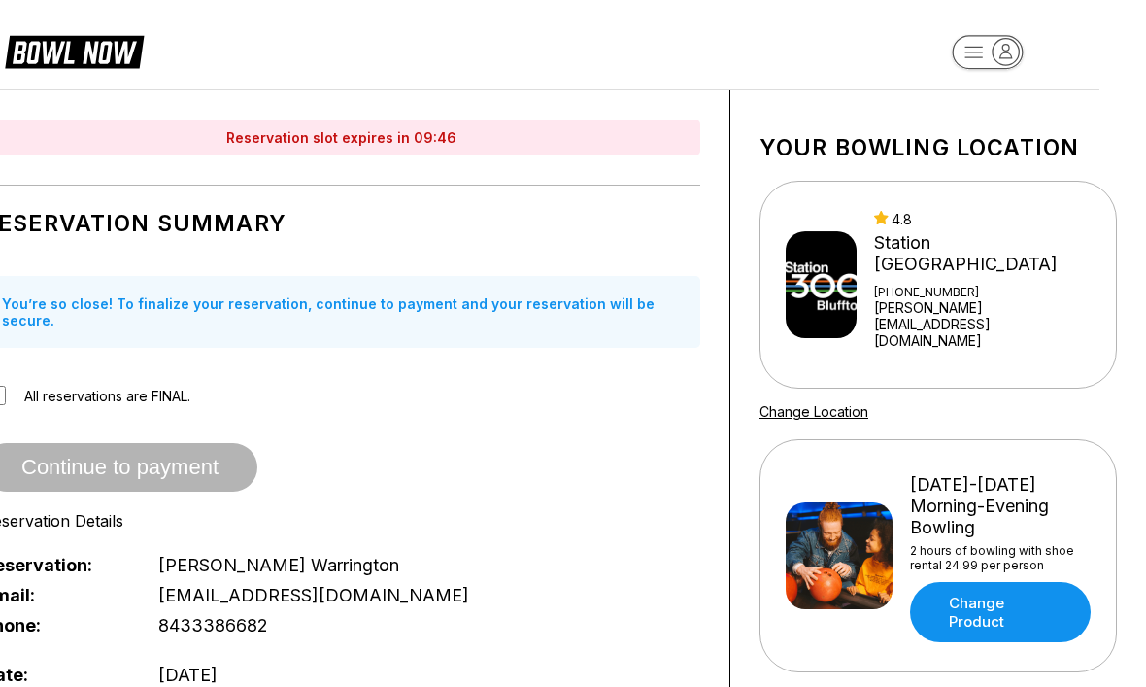
click at [939, 299] on link "[PERSON_NAME][EMAIL_ADDRESS][DOMAIN_NAME]" at bounding box center [984, 324] width 220 height 50
